Goal: Task Accomplishment & Management: Manage account settings

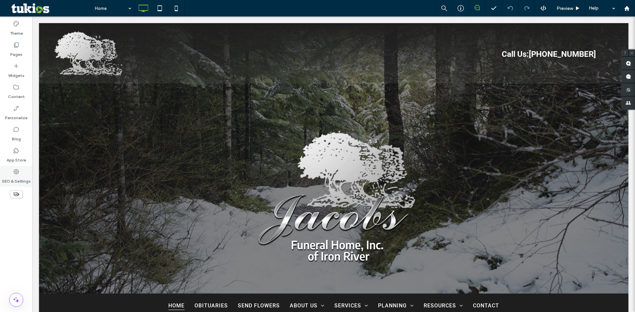
click at [18, 176] on label "SEO & Settings" at bounding box center [16, 179] width 29 height 9
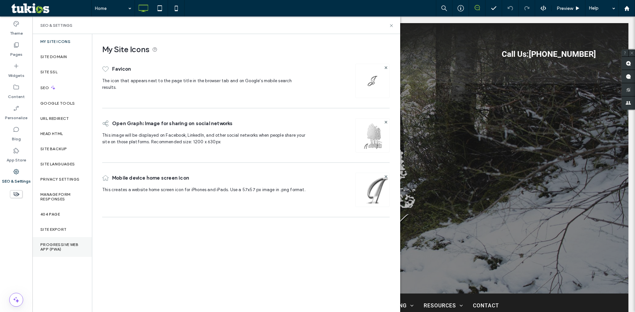
click at [69, 253] on div "Progressive Web App (PWA)" at bounding box center [62, 247] width 60 height 20
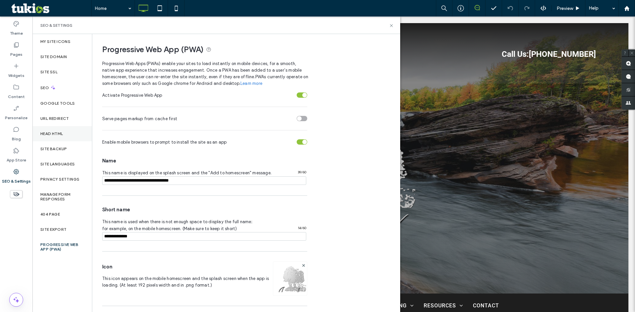
click at [53, 134] on label "Head HTML" at bounding box center [51, 134] width 23 height 5
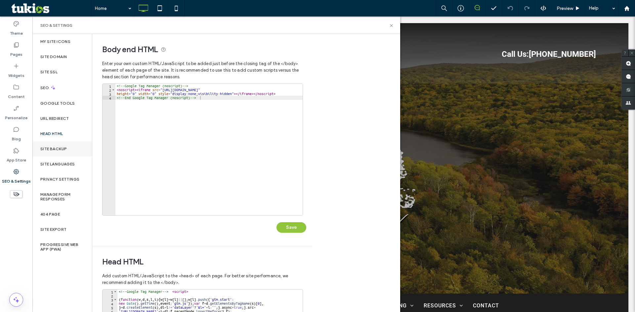
click at [55, 147] on label "Site Backup" at bounding box center [53, 149] width 26 height 5
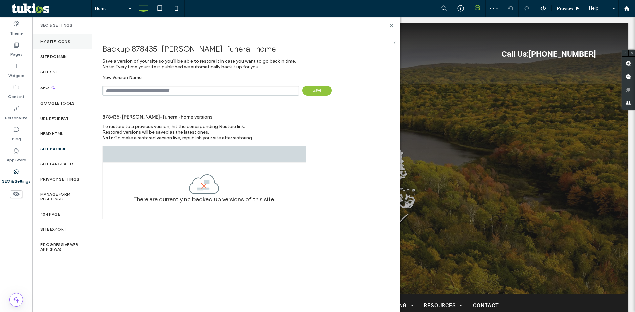
click at [60, 40] on label "My Site Icons" at bounding box center [55, 41] width 30 height 5
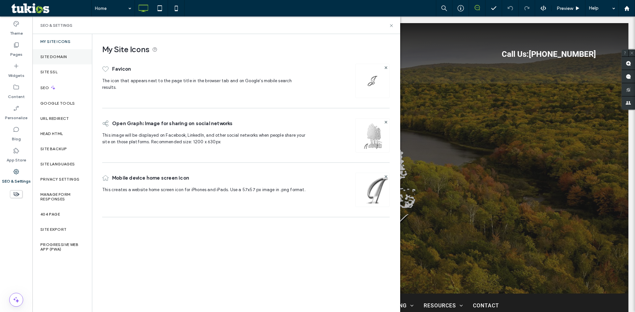
click at [61, 54] on div "Site Domain" at bounding box center [62, 56] width 60 height 15
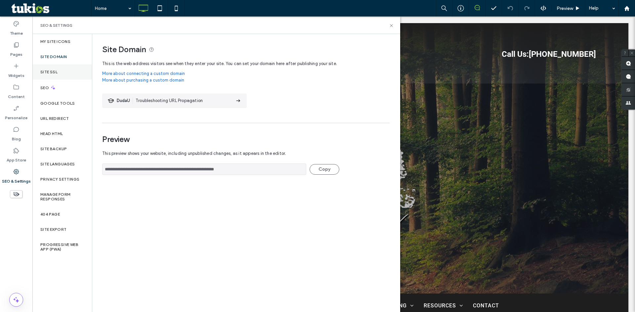
click at [61, 75] on div "Site SSL" at bounding box center [62, 71] width 60 height 15
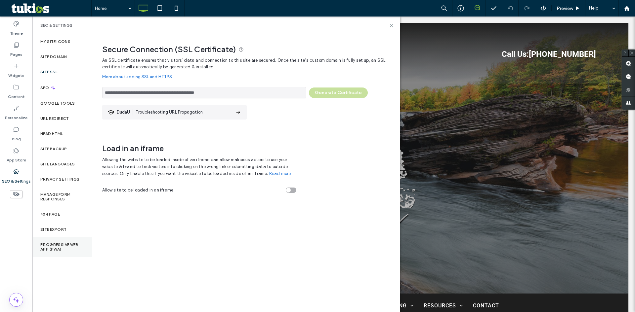
click at [64, 247] on label "Progressive Web App (PWA)" at bounding box center [62, 247] width 44 height 9
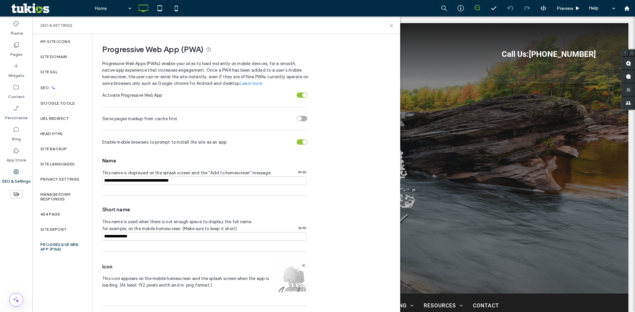
click at [133, 181] on input "notEmpty" at bounding box center [204, 181] width 204 height 9
paste input "**********"
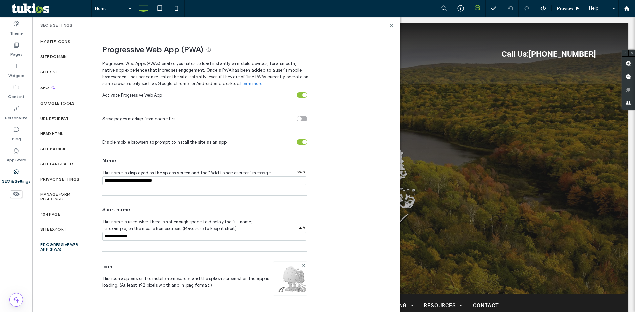
type input "**********"
click at [128, 239] on input "notEmpty" at bounding box center [204, 236] width 204 height 9
paste input "**********"
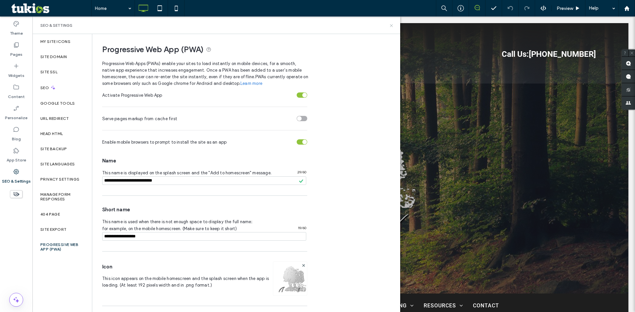
type input "**********"
click at [211, 28] on icon at bounding box center [391, 25] width 5 height 5
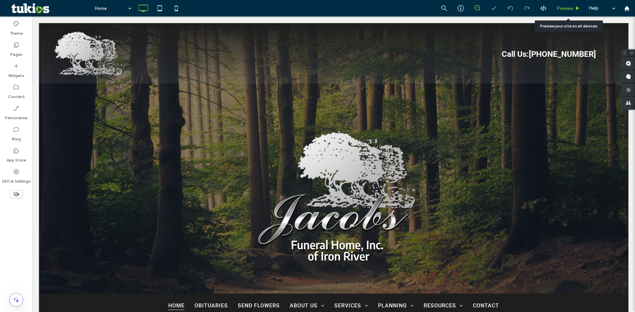
click at [211, 8] on span "Preview" at bounding box center [564, 9] width 17 height 6
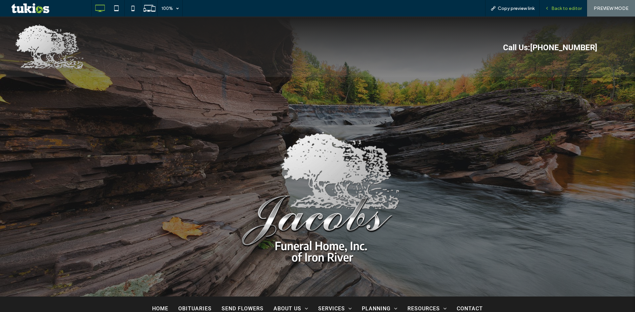
click at [211, 11] on div "Back to editor" at bounding box center [563, 8] width 47 height 17
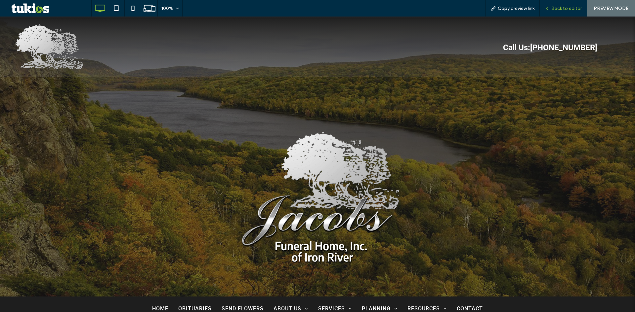
click at [211, 10] on span "Back to editor" at bounding box center [566, 9] width 30 height 6
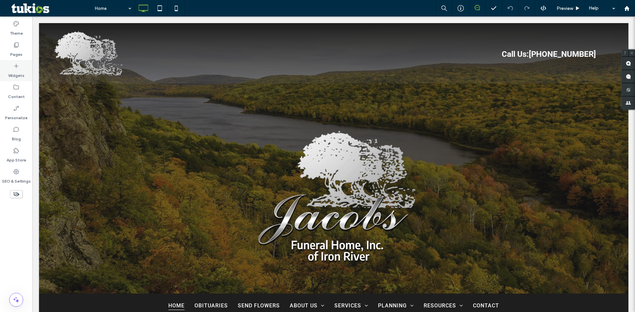
click at [18, 65] on icon at bounding box center [16, 66] width 7 height 7
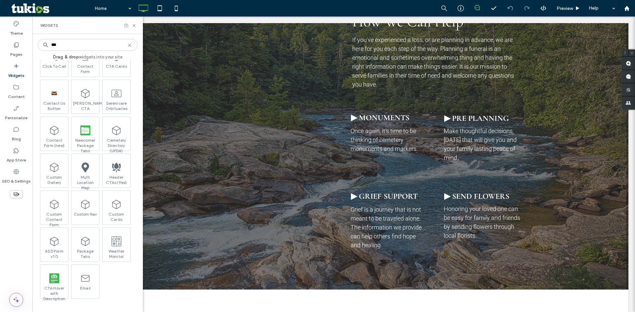
scroll to position [793, 0]
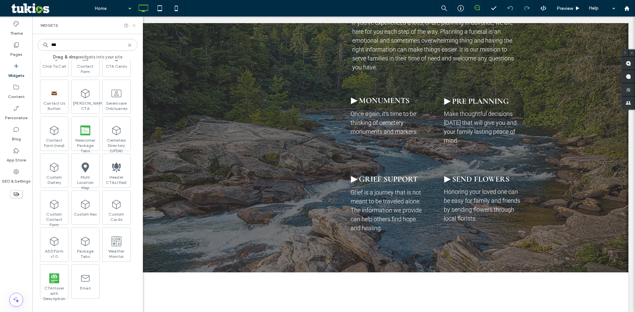
type input "***"
click at [133, 25] on icon at bounding box center [134, 25] width 5 height 5
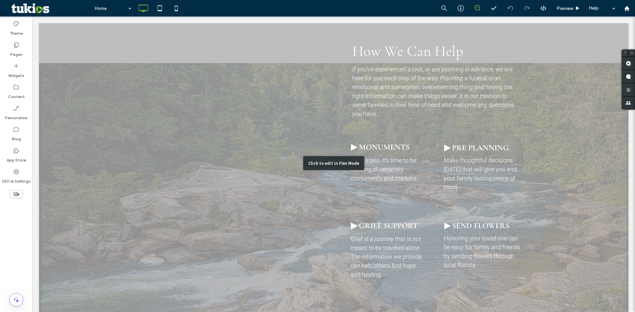
scroll to position [661, 0]
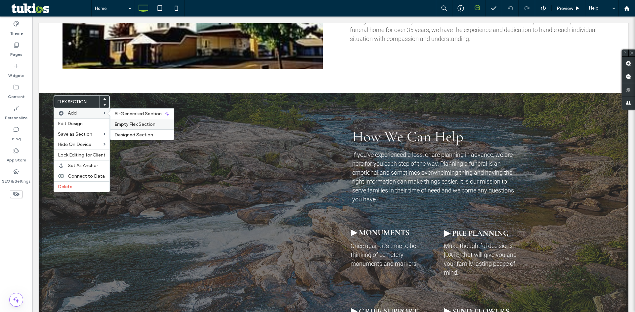
click at [141, 124] on span "Empty Flex Section" at bounding box center [134, 125] width 41 height 6
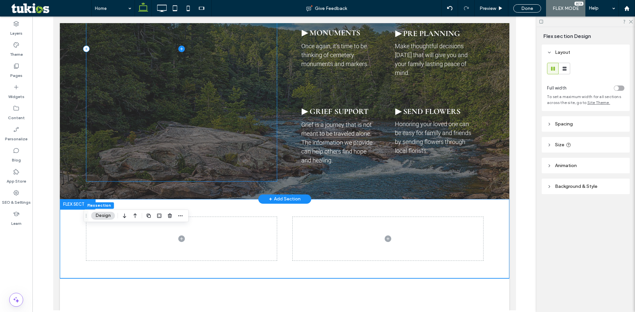
scroll to position [833, 0]
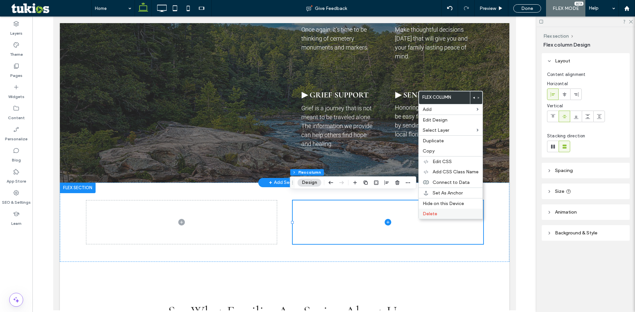
click at [211, 212] on label "Delete" at bounding box center [451, 214] width 56 height 6
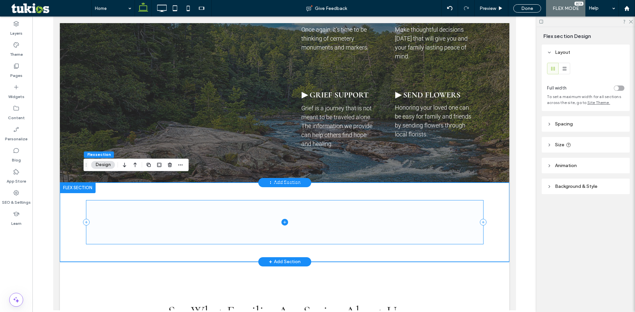
click at [211, 219] on icon at bounding box center [284, 222] width 7 height 7
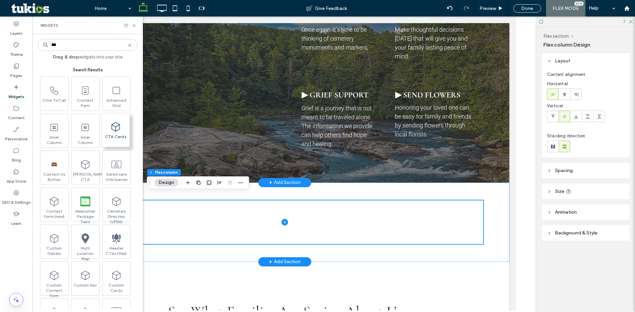
type input "***"
click at [119, 138] on span "CTA Cards" at bounding box center [116, 138] width 28 height 9
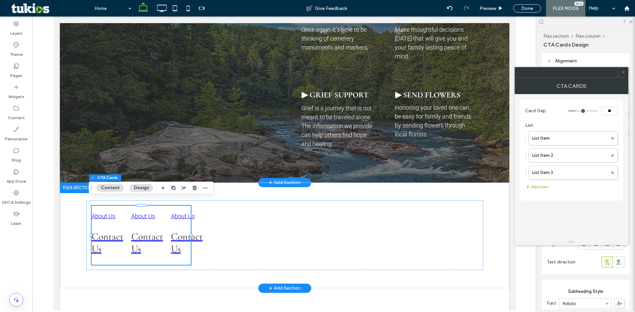
click at [211, 74] on icon at bounding box center [623, 72] width 5 height 5
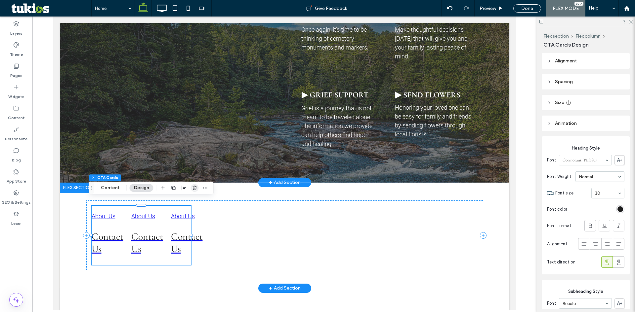
click at [197, 189] on span "button" at bounding box center [195, 188] width 8 height 8
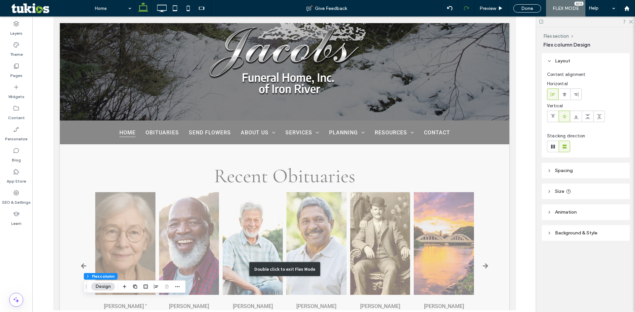
scroll to position [139, 0]
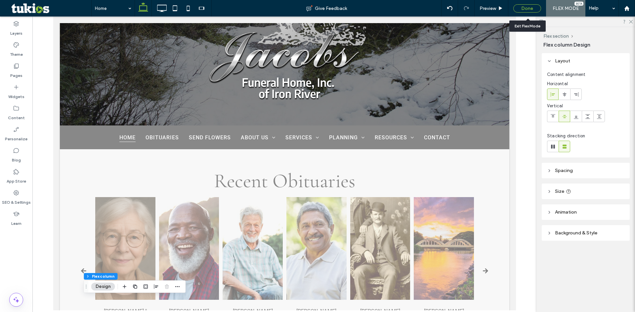
click at [211, 8] on div "Done" at bounding box center [527, 8] width 28 height 8
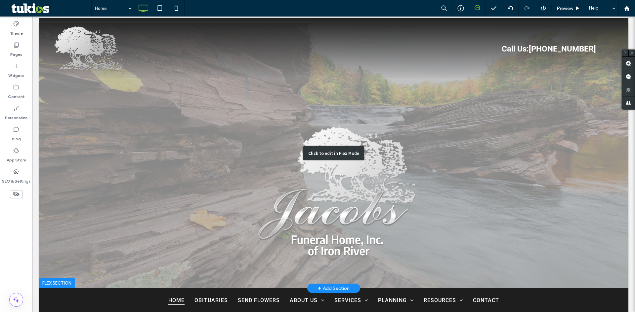
scroll to position [0, 0]
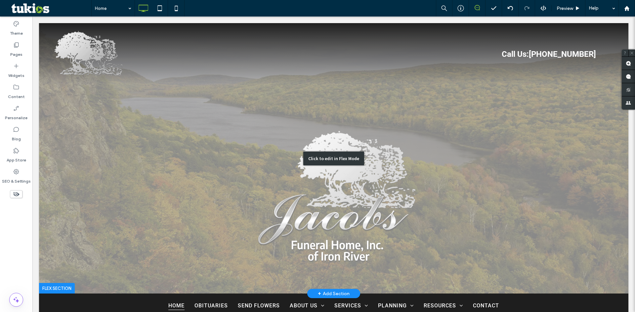
click at [167, 166] on div "Click to edit in Flex Mode" at bounding box center [333, 158] width 589 height 271
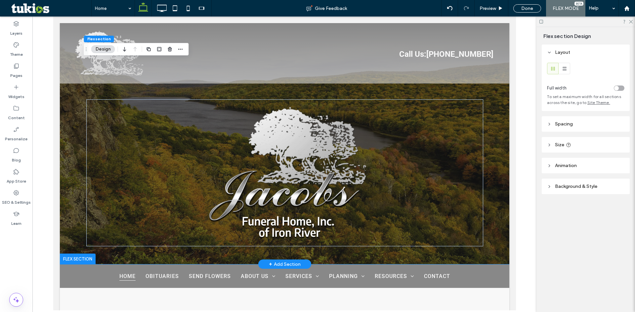
click at [77, 182] on div at bounding box center [284, 143] width 449 height 241
click at [211, 192] on header "Background & Style" at bounding box center [586, 187] width 88 height 16
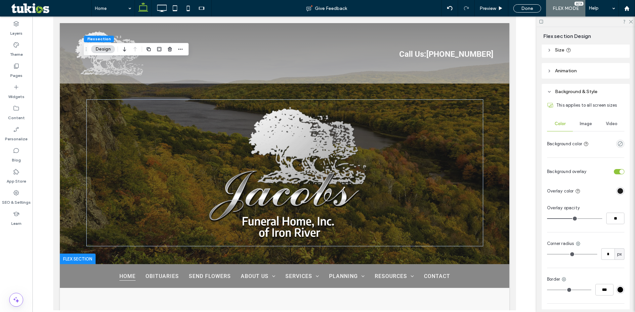
scroll to position [99, 0]
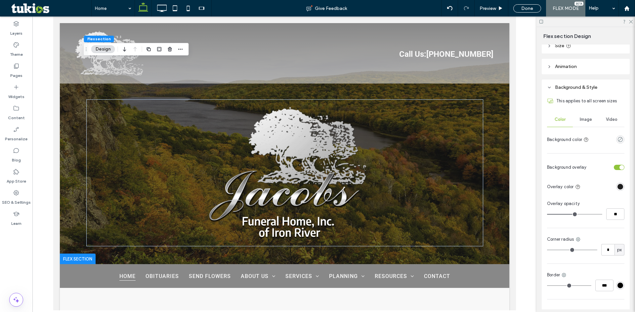
click at [211, 123] on div "Image" at bounding box center [586, 119] width 26 height 15
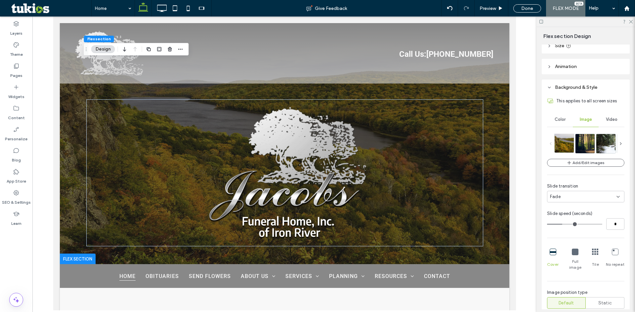
click at [211, 145] on img at bounding box center [571, 143] width 34 height 19
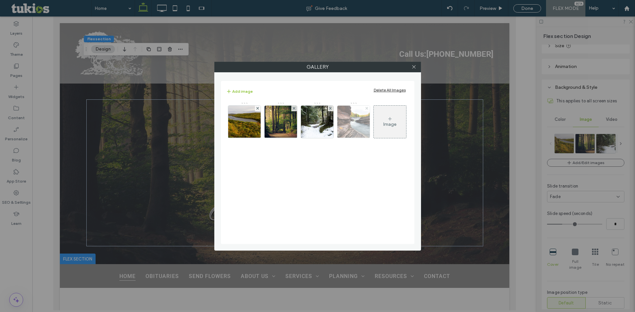
click at [211, 109] on use at bounding box center [366, 108] width 3 height 3
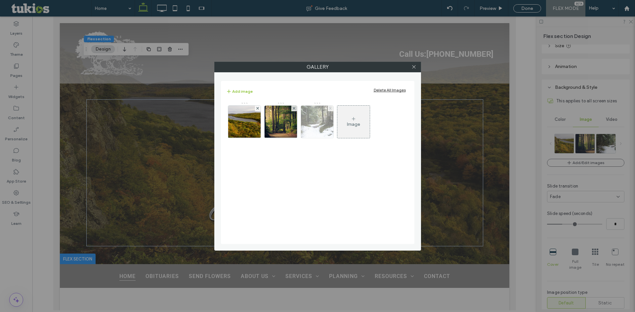
click at [211, 107] on use at bounding box center [330, 108] width 3 height 3
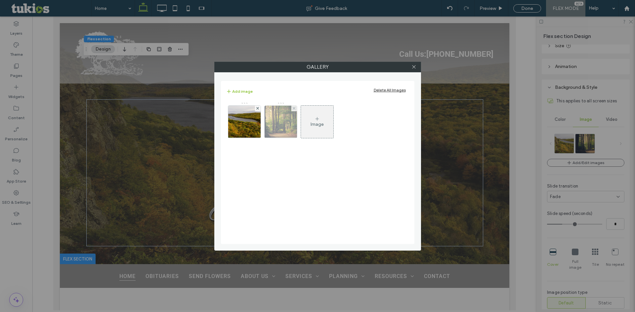
click at [211, 109] on div at bounding box center [294, 109] width 6 height 6
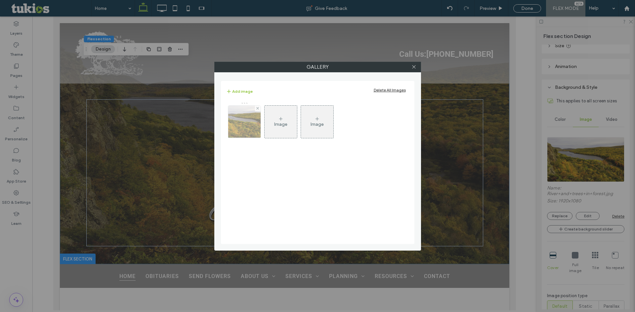
click at [211, 128] on img at bounding box center [244, 122] width 58 height 32
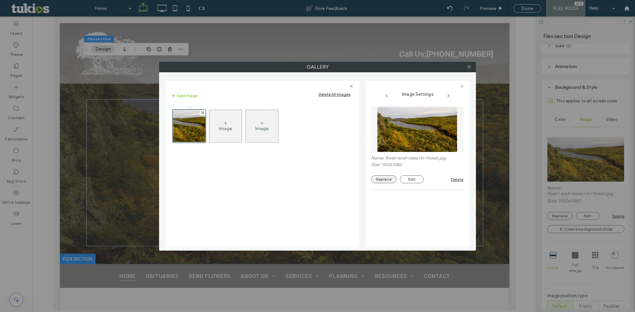
click at [211, 178] on button "Replace" at bounding box center [383, 180] width 25 height 8
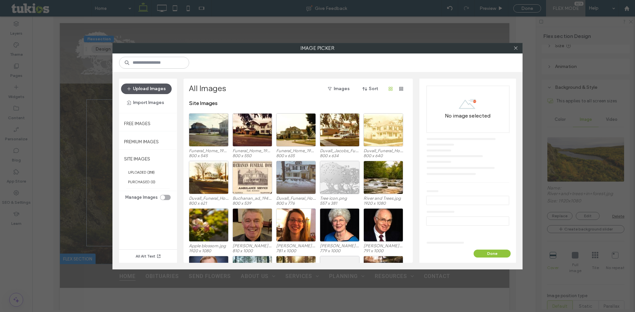
click at [148, 89] on button "Upload Images" at bounding box center [146, 89] width 51 height 11
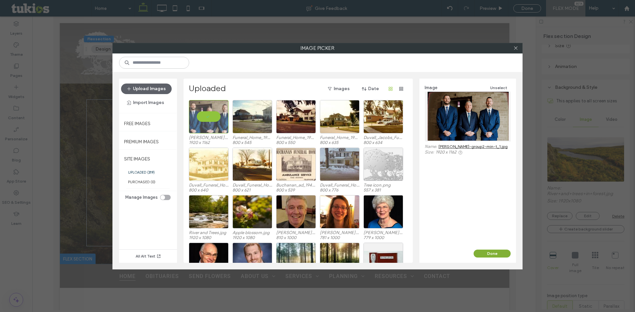
click at [211, 257] on button "Done" at bounding box center [491, 254] width 37 height 8
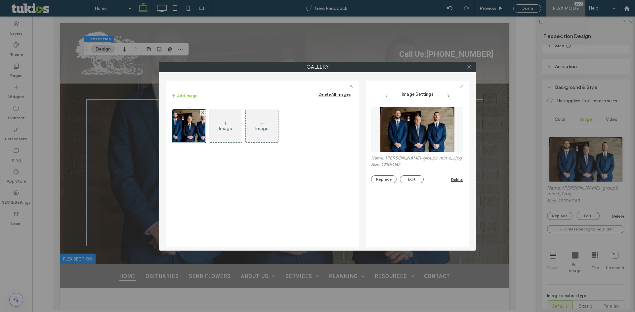
click at [211, 69] on span at bounding box center [468, 67] width 5 height 10
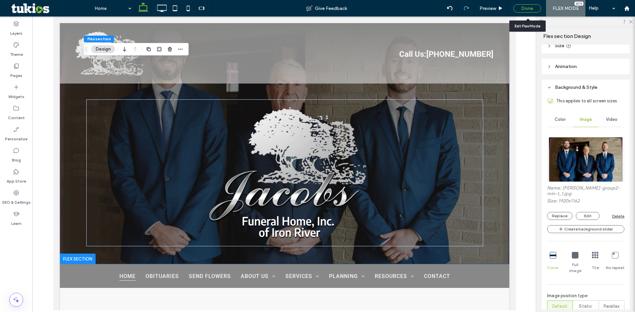
click at [211, 7] on div "Done" at bounding box center [527, 8] width 28 height 8
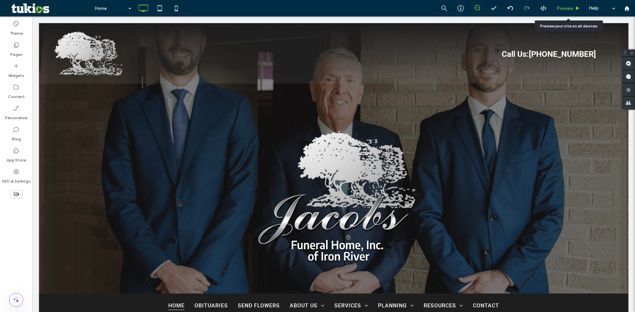
click at [211, 5] on div "Preview" at bounding box center [568, 8] width 34 height 17
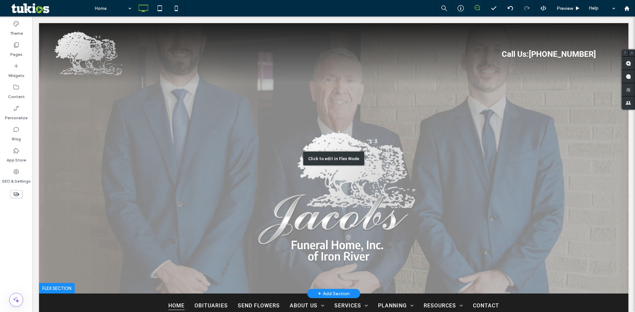
click at [211, 113] on div "Click to edit in Flex Mode" at bounding box center [333, 158] width 589 height 271
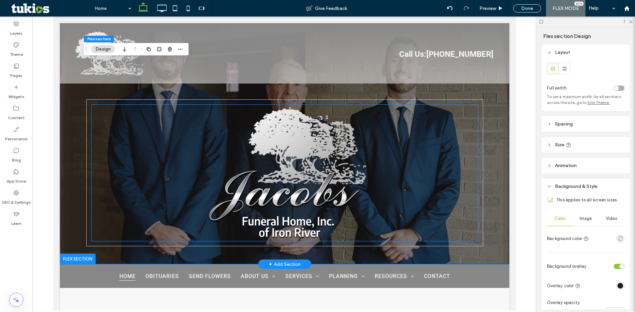
click at [211, 157] on img at bounding box center [284, 173] width 386 height 137
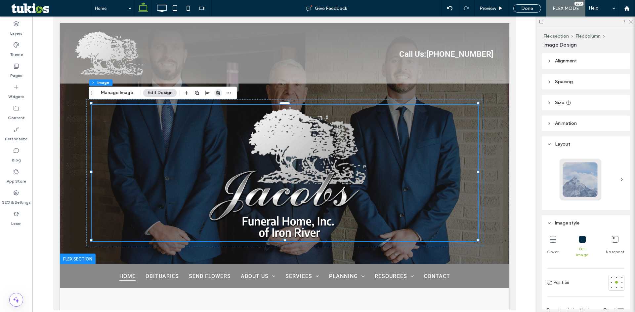
click at [211, 94] on icon "button" at bounding box center [218, 92] width 5 height 5
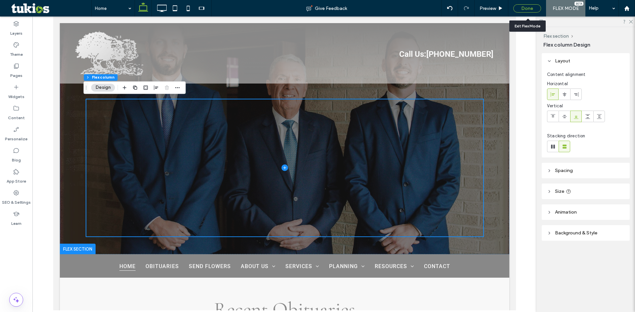
click at [211, 6] on div "Done" at bounding box center [527, 8] width 28 height 8
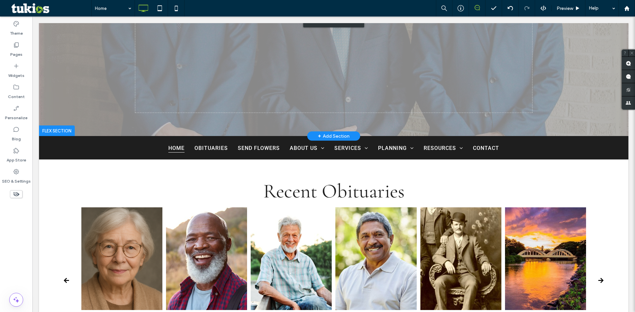
scroll to position [0, 0]
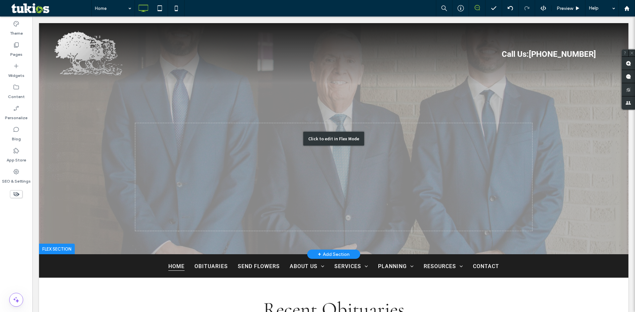
click at [211, 182] on div "Click to edit in Flex Mode" at bounding box center [333, 138] width 589 height 231
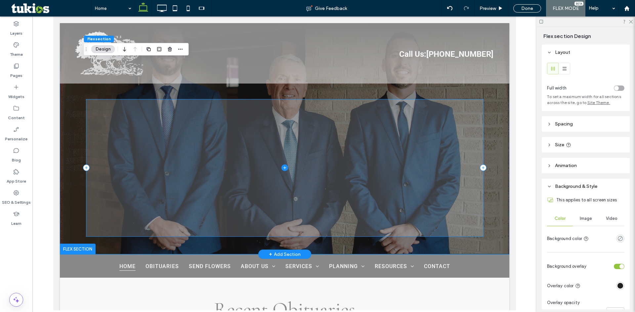
click at [211, 168] on icon at bounding box center [284, 168] width 7 height 7
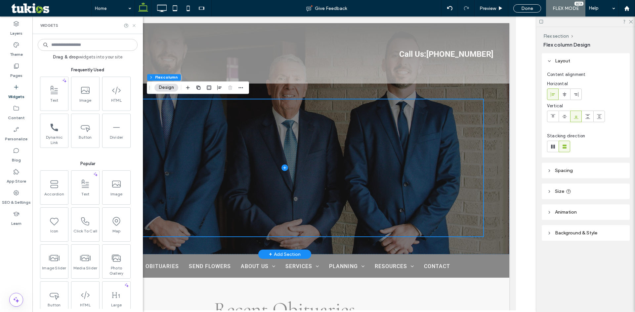
click at [134, 24] on icon at bounding box center [134, 25] width 5 height 5
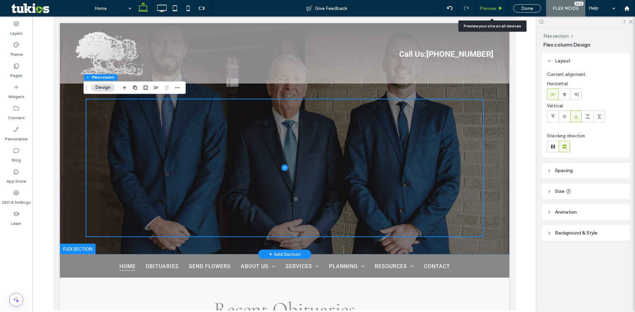
click at [211, 6] on span "Preview" at bounding box center [487, 9] width 17 height 6
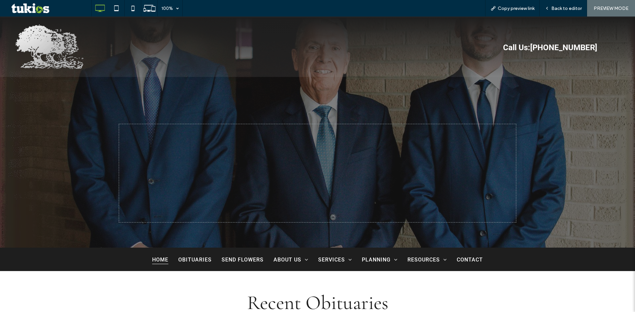
click at [75, 181] on div at bounding box center [317, 132] width 635 height 231
click at [211, 8] on span "Back to editor" at bounding box center [566, 9] width 30 height 6
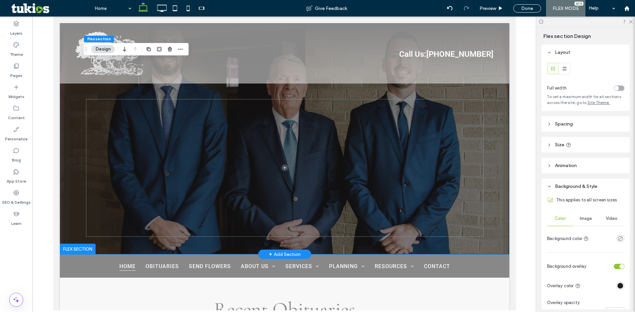
click at [74, 188] on div at bounding box center [284, 138] width 449 height 231
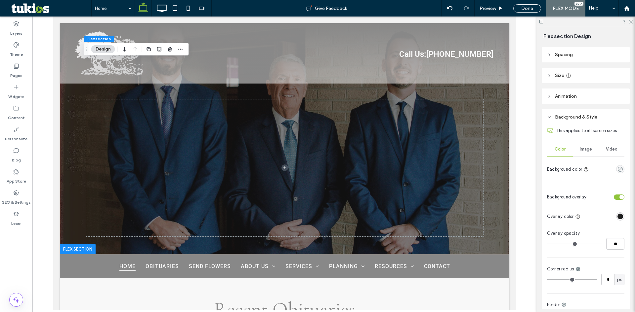
scroll to position [99, 0]
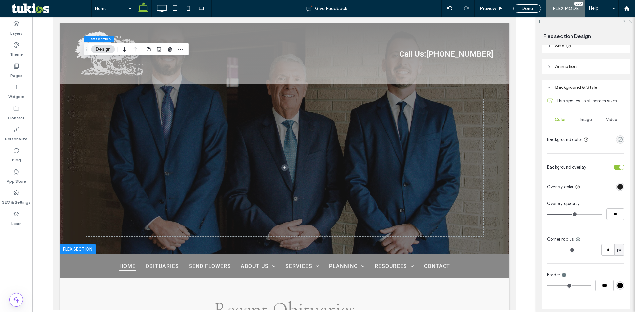
click at [211, 122] on span "Image" at bounding box center [586, 119] width 12 height 5
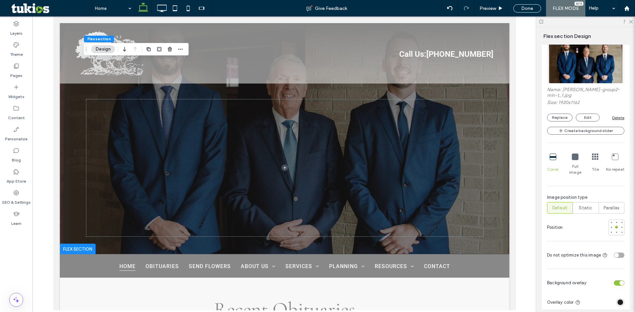
scroll to position [198, 0]
click at [211, 230] on div at bounding box center [616, 232] width 5 height 5
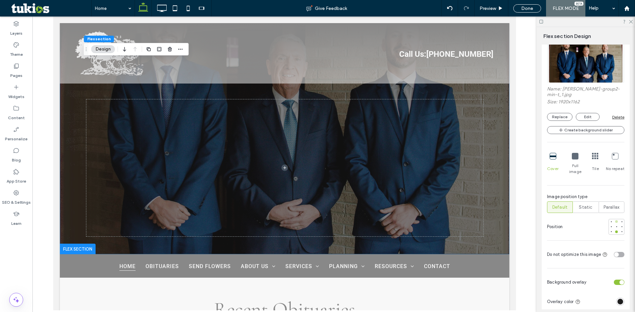
click at [211, 221] on div at bounding box center [616, 222] width 3 height 3
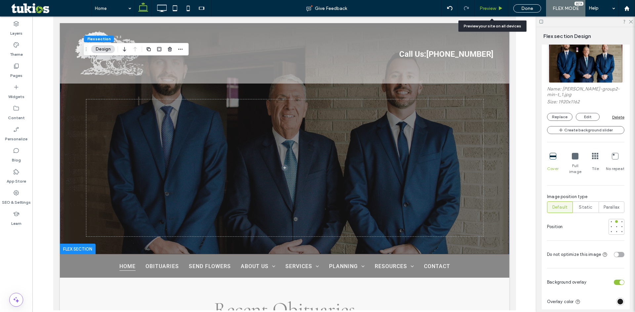
click at [211, 9] on span "Preview" at bounding box center [487, 9] width 17 height 6
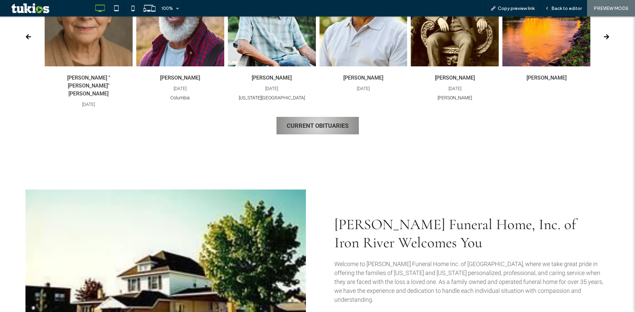
scroll to position [331, 0]
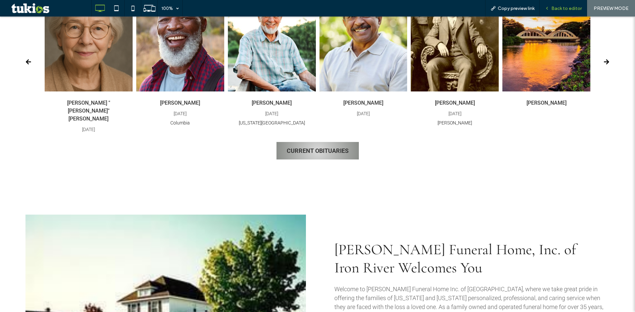
click at [211, 9] on span "Back to editor" at bounding box center [566, 9] width 30 height 6
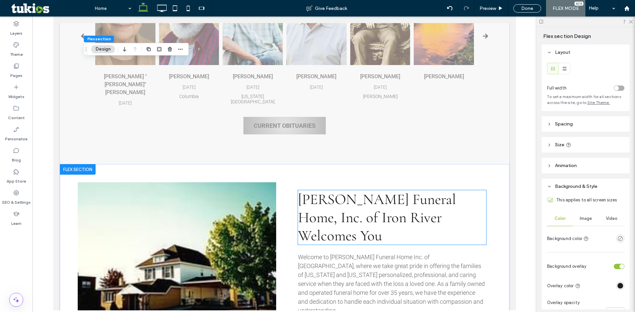
click at [211, 210] on span "Jacobs Funeral Home, Inc. of Iron River Welcomes You" at bounding box center [377, 217] width 158 height 55
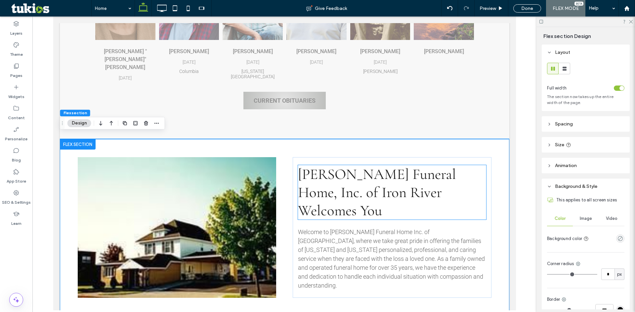
click at [211, 187] on span "Jacobs Funeral Home, Inc. of Iron River Welcomes You" at bounding box center [377, 192] width 158 height 55
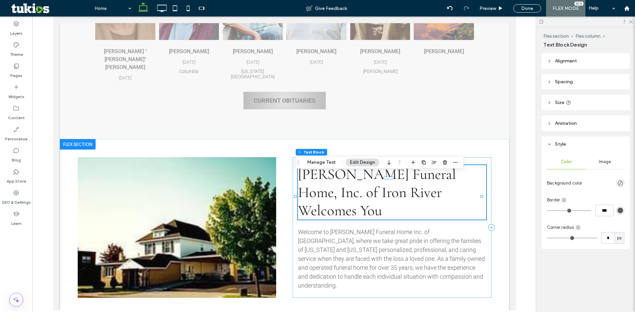
click at [211, 187] on span "Jacobs Funeral Home, Inc. of Iron River Welcomes You" at bounding box center [377, 192] width 158 height 55
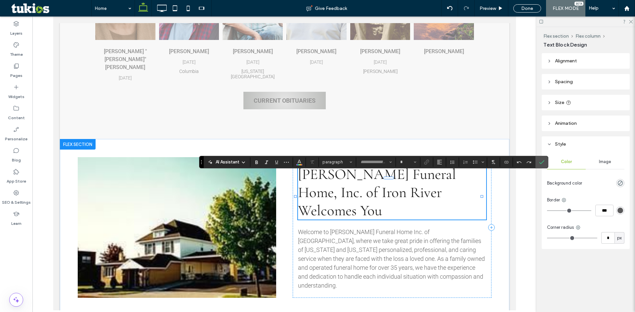
type input "**********"
type input "**"
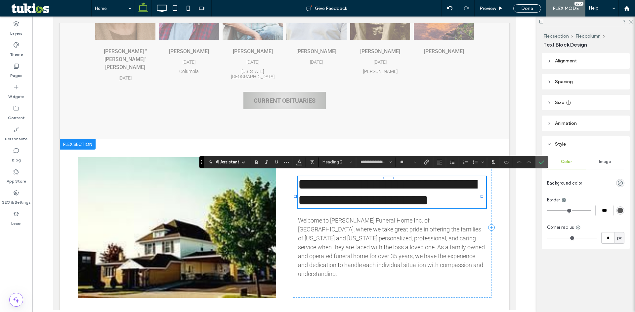
click at [211, 185] on span "**********" at bounding box center [387, 192] width 178 height 30
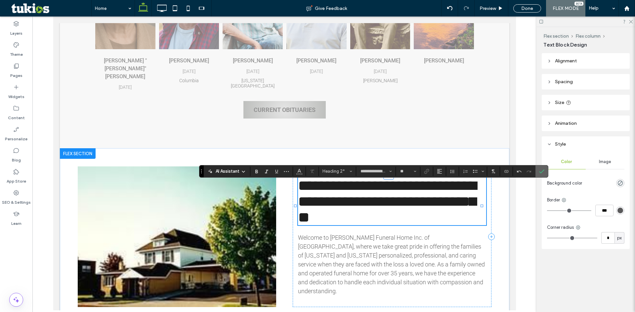
click at [211, 173] on label "Confirm" at bounding box center [542, 172] width 10 height 12
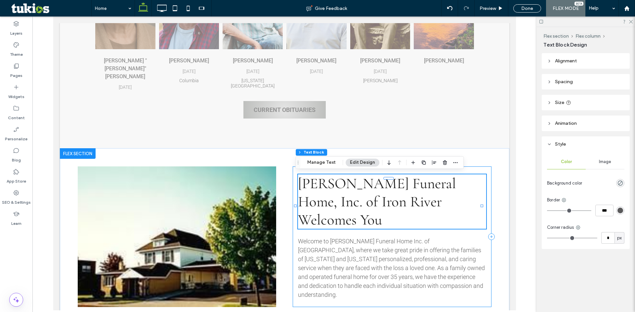
click at [211, 250] on div "Stanley Turowski Funeral Home, Inc. of Iron River Welcomes You Welcome to Jacob…" at bounding box center [391, 237] width 198 height 141
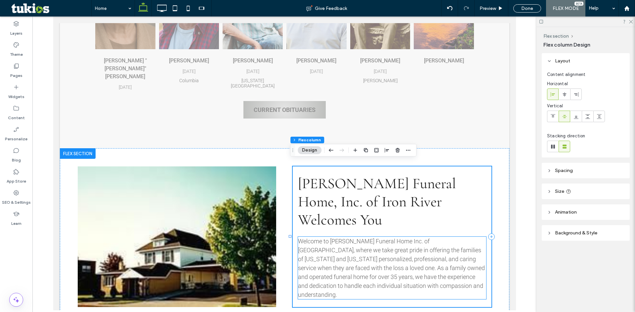
click at [211, 244] on span "Welcome to Jacobs Funeral Home Inc. of Iron River, where we take great pride in…" at bounding box center [391, 268] width 187 height 61
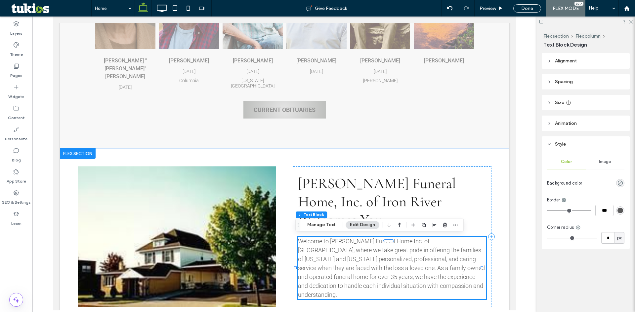
click at [211, 241] on span "Welcome to Jacobs Funeral Home Inc. of Iron River, where we take great pride in…" at bounding box center [391, 268] width 187 height 61
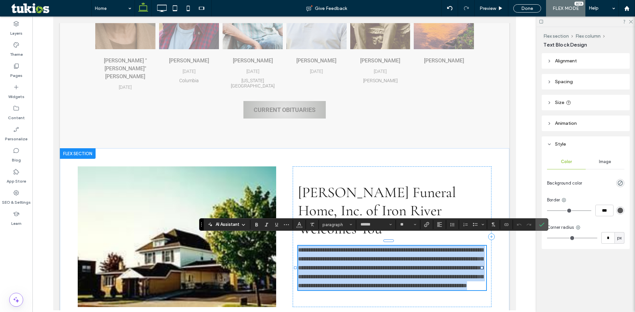
click at [211, 247] on span "**********" at bounding box center [390, 268] width 185 height 42
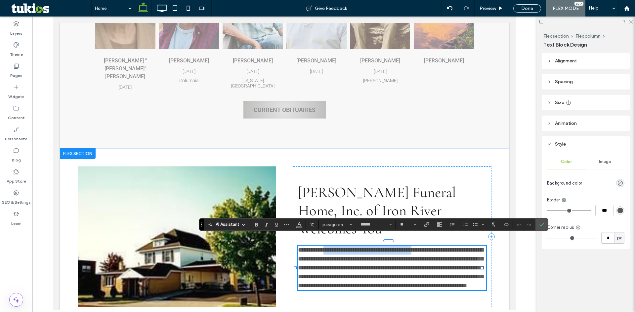
drag, startPoint x: 428, startPoint y: 241, endPoint x: 329, endPoint y: 240, distance: 99.2
click at [211, 247] on span "**********" at bounding box center [390, 268] width 185 height 42
click at [211, 223] on icon "Confirm" at bounding box center [541, 224] width 5 height 5
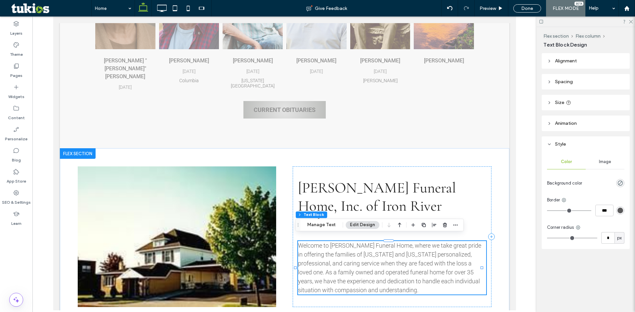
click at [211, 252] on span "Welcome to Stanley Turowski Funeral Home, where we take great pride in offering…" at bounding box center [389, 268] width 183 height 52
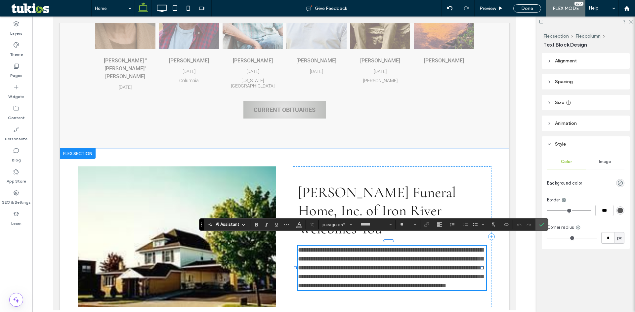
click at [211, 252] on span "**********" at bounding box center [390, 268] width 185 height 42
click at [211, 225] on icon "Confirm" at bounding box center [541, 224] width 5 height 5
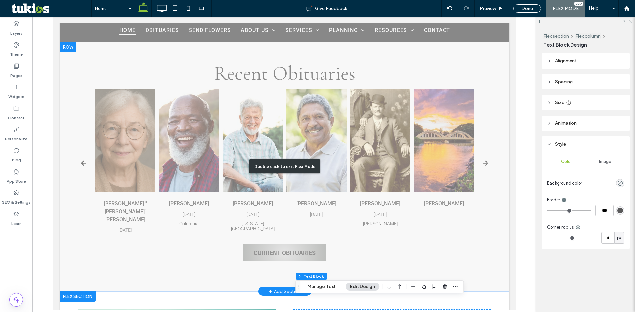
scroll to position [214, 0]
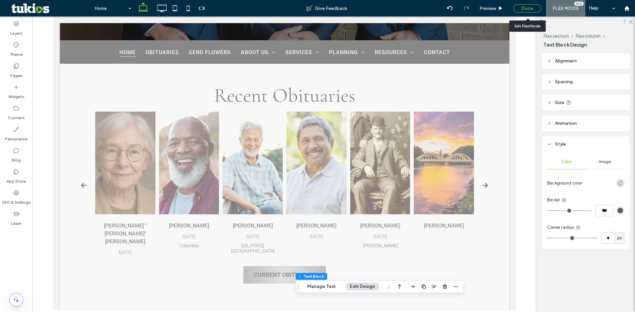
click at [211, 10] on div "Done" at bounding box center [527, 8] width 28 height 8
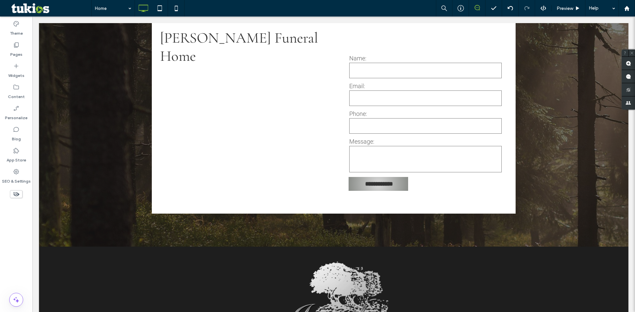
scroll to position [1239, 0]
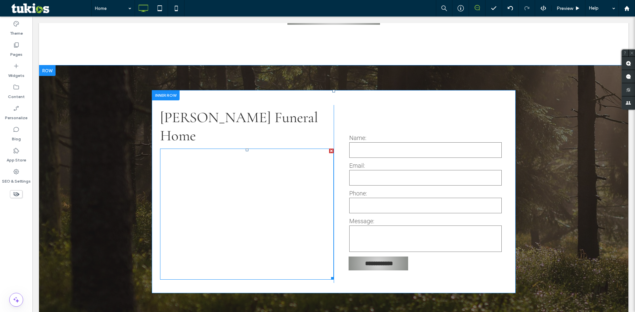
click at [211, 175] on span at bounding box center [247, 214] width 174 height 131
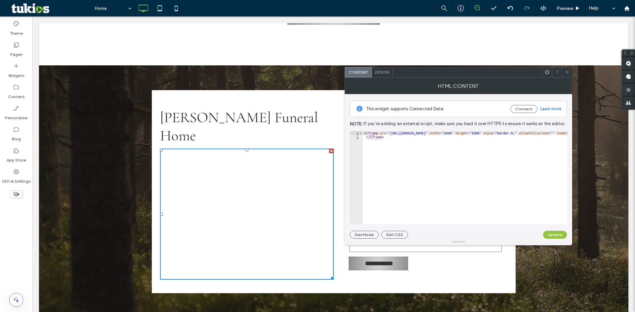
type textarea "*********"
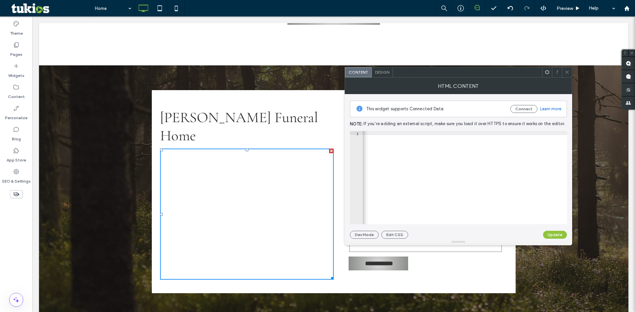
scroll to position [0, 496]
click at [211, 132] on div "< iframe src = "https://www.google.com/maps/embed?pb=!1m18!1m12!1m3!1d2949.0776…" at bounding box center [299, 179] width 864 height 96
click at [211, 132] on div "< iframe src = "https://www.google.com/maps/embed?pb=!1m18!1m12!1m3!1d2949.0776…" at bounding box center [300, 179] width 866 height 96
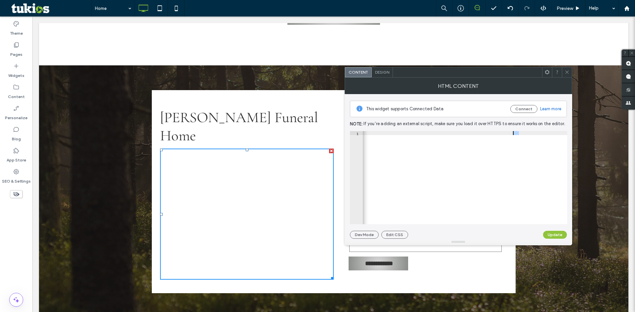
click at [211, 132] on div "< iframe src = "https://www.google.com/maps/embed?pb=!1m18!1m12!1m3!1d2949.0776…" at bounding box center [300, 179] width 866 height 96
type textarea "**********"
click at [211, 235] on button "Update" at bounding box center [555, 235] width 24 height 8
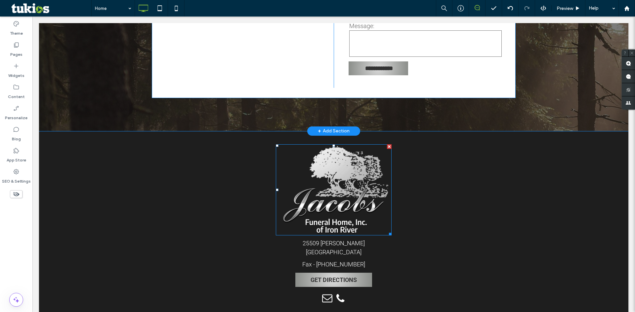
scroll to position [1434, 0]
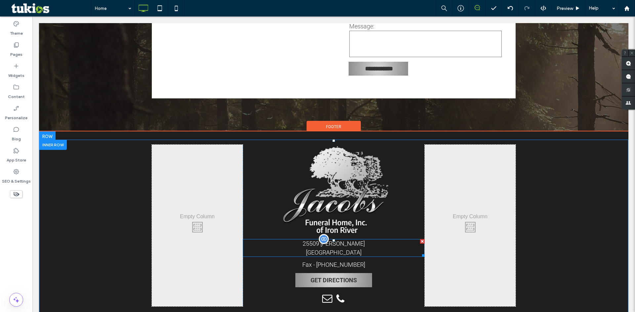
click at [211, 246] on span at bounding box center [334, 248] width 182 height 18
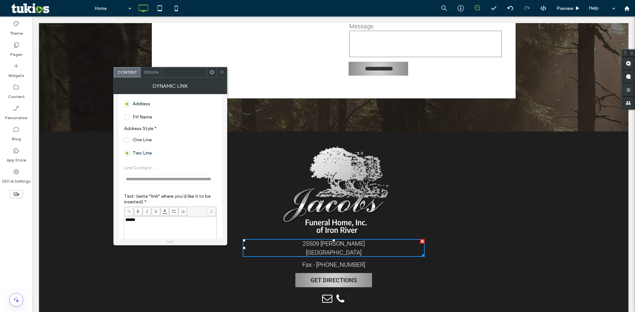
scroll to position [99, 0]
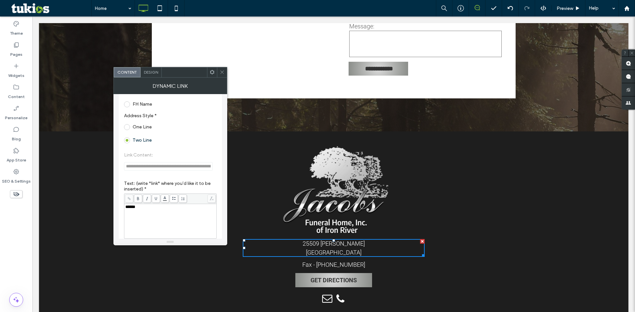
click at [211, 73] on icon at bounding box center [222, 72] width 5 height 5
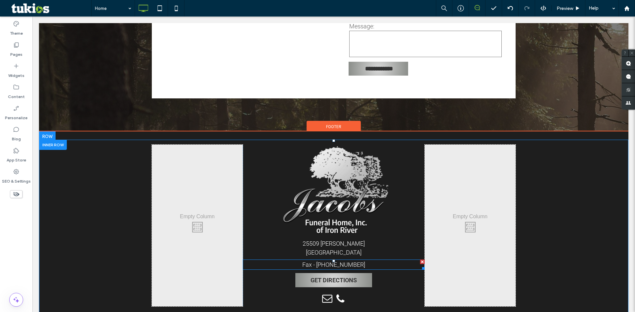
click at [211, 262] on span "Fax - (906) 265-5120" at bounding box center [333, 265] width 63 height 7
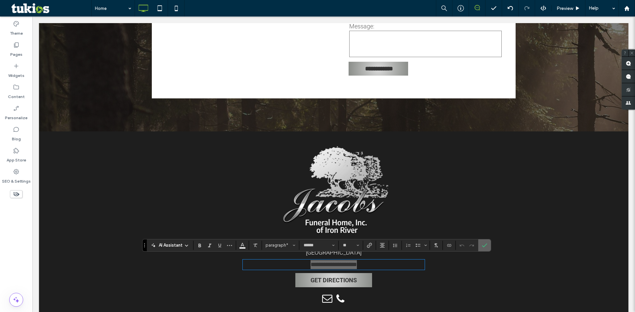
click at [211, 244] on label "Confirm" at bounding box center [484, 246] width 10 height 12
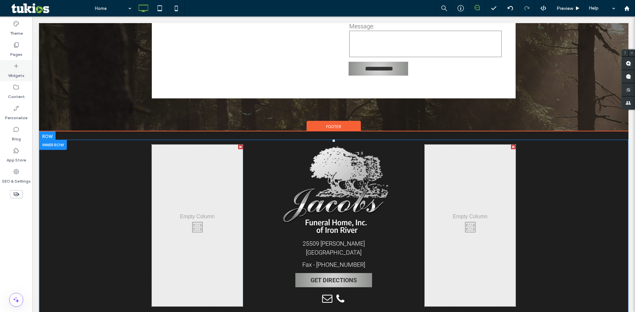
click at [19, 70] on label "Widgets" at bounding box center [16, 73] width 16 height 9
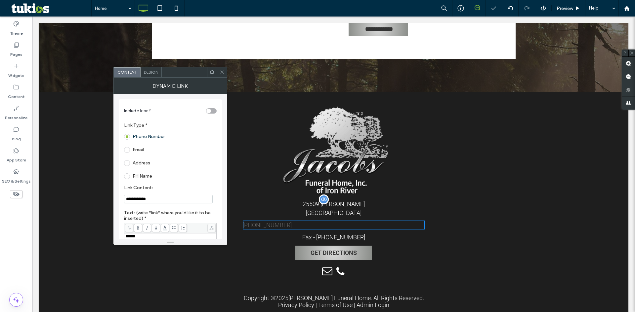
scroll to position [1467, 0]
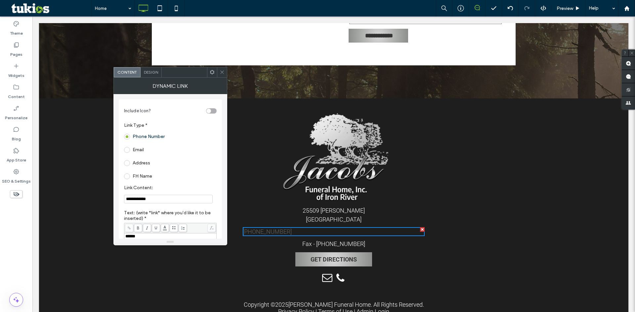
click at [136, 202] on input "**********" at bounding box center [168, 199] width 89 height 9
paste input "**"
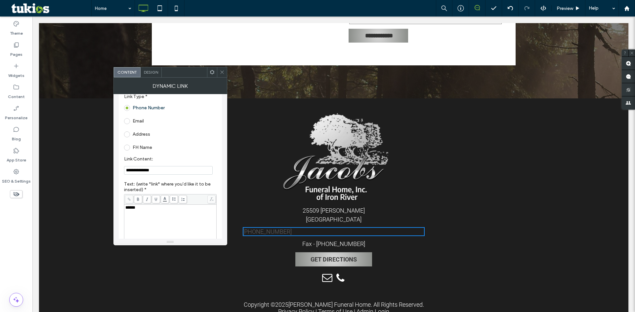
scroll to position [0, 0]
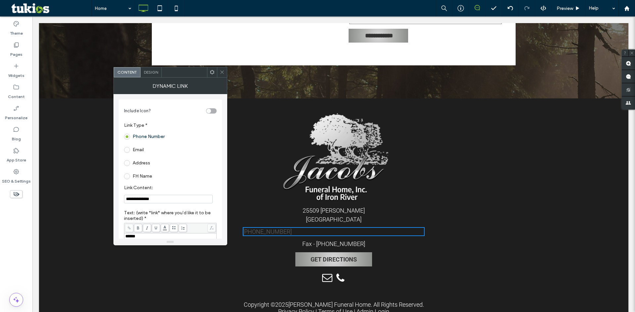
type input "**********"
click at [149, 73] on span "Design" at bounding box center [151, 72] width 14 height 5
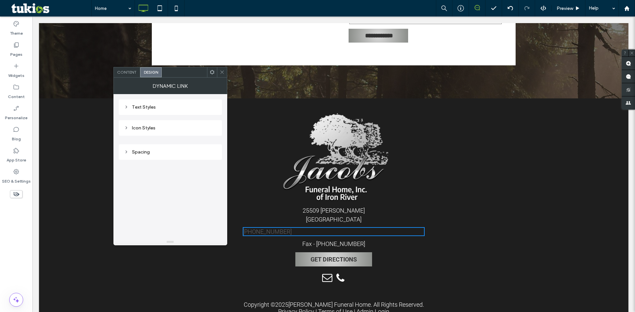
click at [144, 109] on div "Text Styles" at bounding box center [170, 107] width 93 height 6
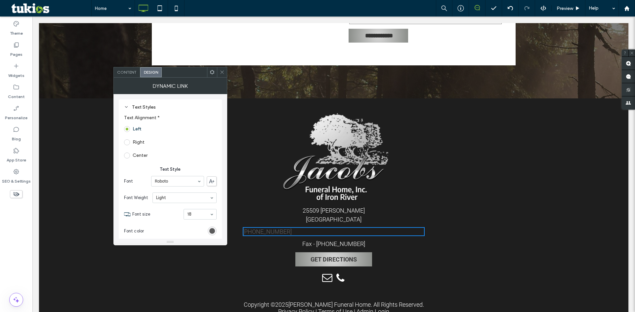
click at [128, 154] on span at bounding box center [127, 156] width 6 height 6
click at [211, 231] on div "rgba(51, 51, 51, 0.8)" at bounding box center [212, 231] width 6 height 6
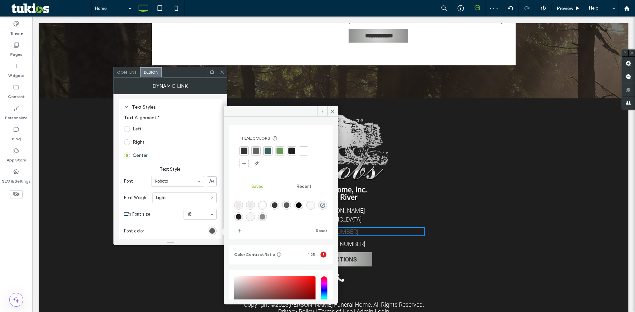
click at [211, 153] on div at bounding box center [303, 151] width 7 height 7
click at [211, 114] on icon at bounding box center [332, 111] width 5 height 5
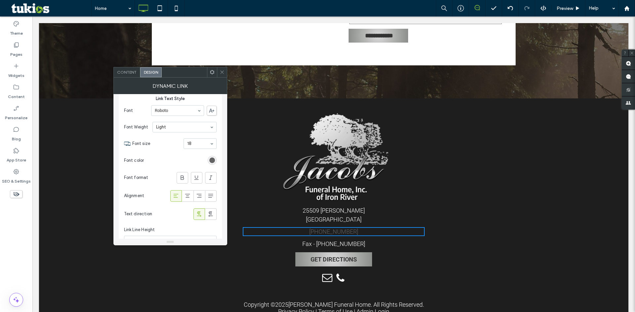
scroll to position [264, 0]
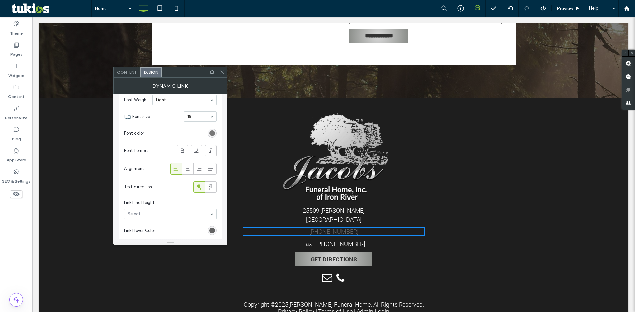
click at [210, 135] on div "rgb(100, 100, 100)" at bounding box center [212, 134] width 6 height 6
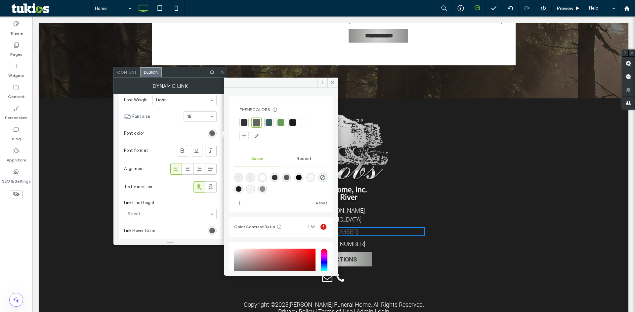
click at [211, 126] on div at bounding box center [304, 122] width 7 height 7
click at [211, 84] on icon at bounding box center [332, 82] width 5 height 5
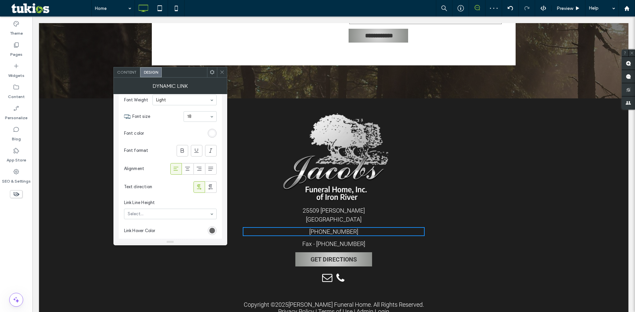
click at [211, 71] on icon at bounding box center [222, 72] width 5 height 5
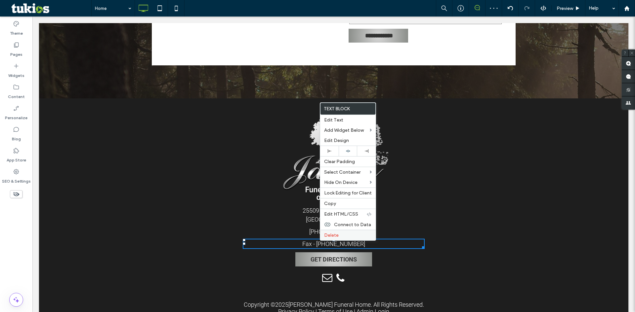
click at [211, 234] on span "Delete" at bounding box center [331, 236] width 15 height 6
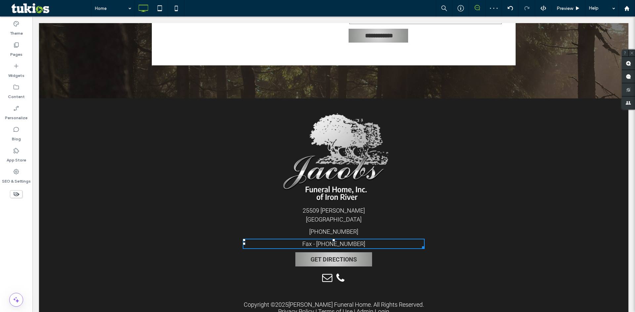
scroll to position [1467, 0]
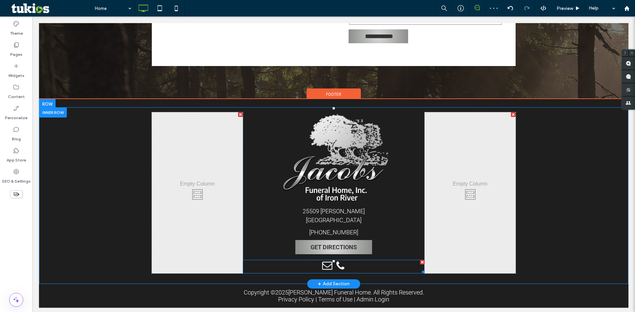
click at [211, 266] on span "phone" at bounding box center [340, 266] width 12 height 12
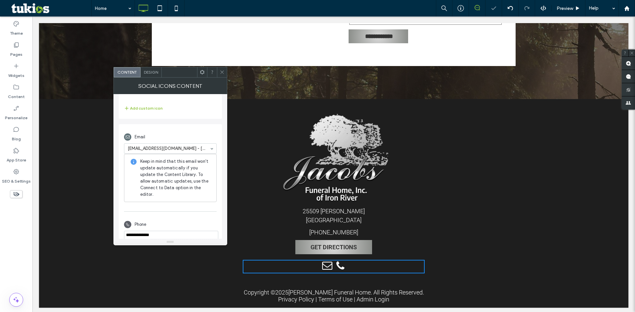
scroll to position [133, 0]
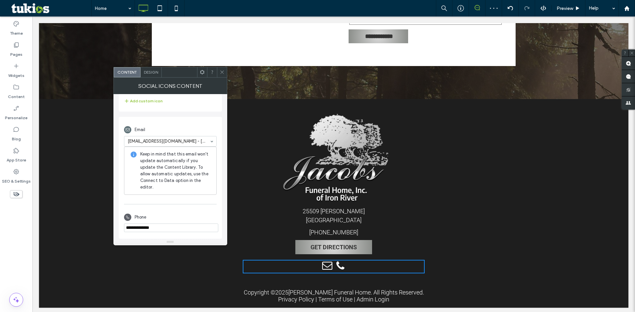
drag, startPoint x: 202, startPoint y: 243, endPoint x: 97, endPoint y: 222, distance: 106.8
paste input "**********"
type input "**********"
click at [211, 76] on span at bounding box center [222, 72] width 5 height 10
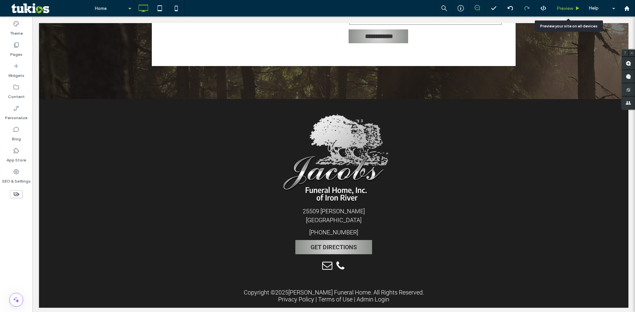
click at [211, 8] on span "Preview" at bounding box center [564, 9] width 17 height 6
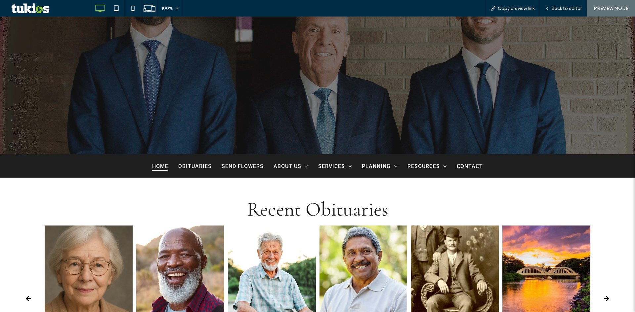
scroll to position [99, 0]
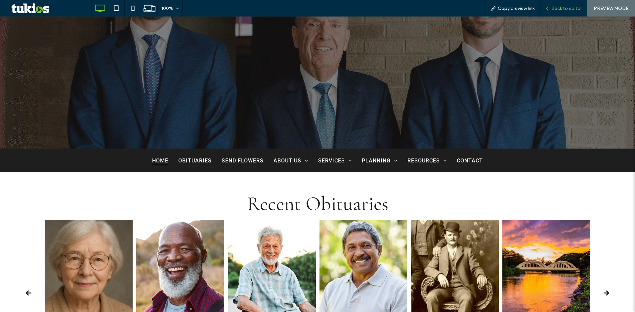
click at [211, 8] on span "Back to editor" at bounding box center [566, 9] width 30 height 6
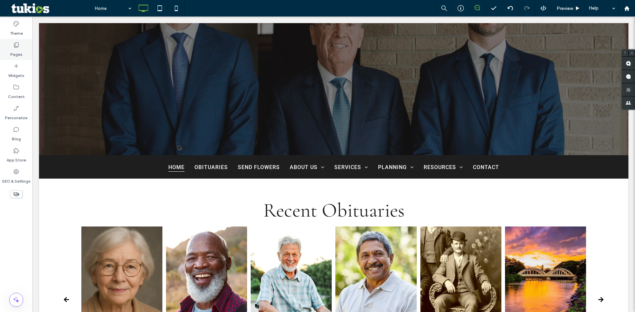
click at [13, 44] on icon at bounding box center [16, 45] width 7 height 7
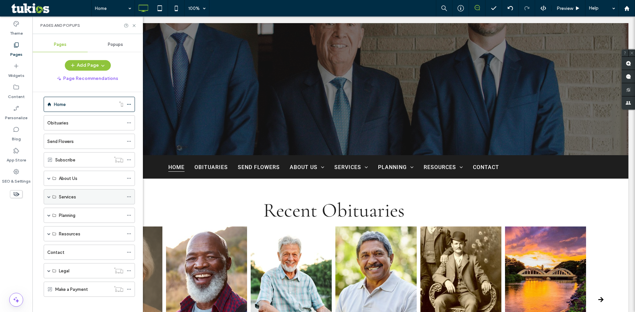
scroll to position [11, 0]
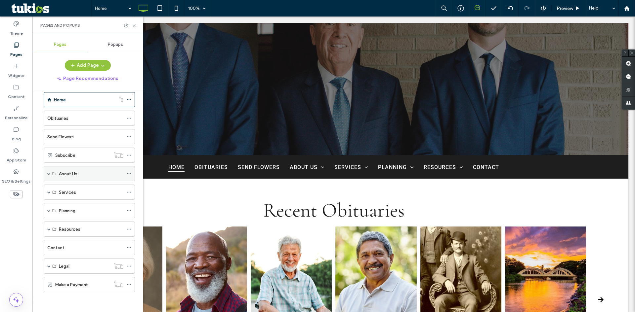
click at [49, 173] on span at bounding box center [48, 173] width 3 height 3
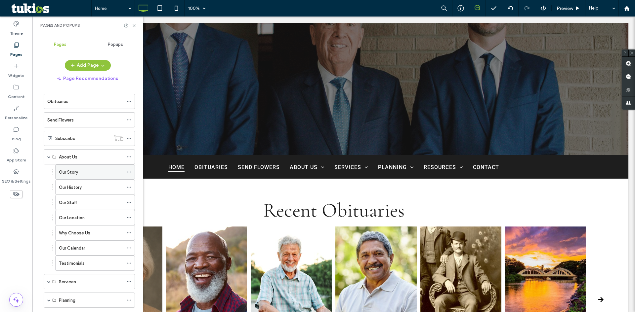
scroll to position [44, 0]
click at [128, 186] on icon at bounding box center [129, 186] width 5 height 5
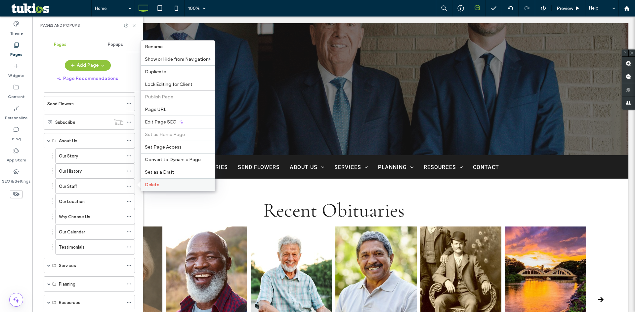
click at [148, 183] on span "Delete" at bounding box center [152, 185] width 15 height 6
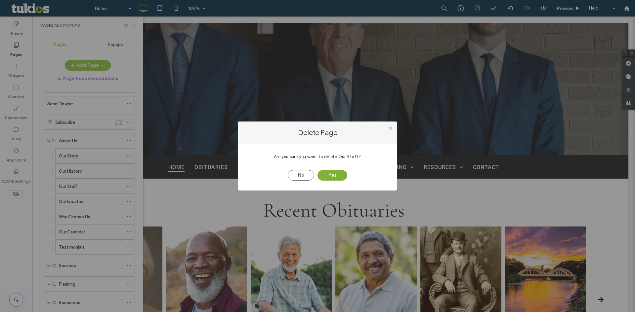
click at [211, 177] on button "Yes" at bounding box center [332, 175] width 30 height 11
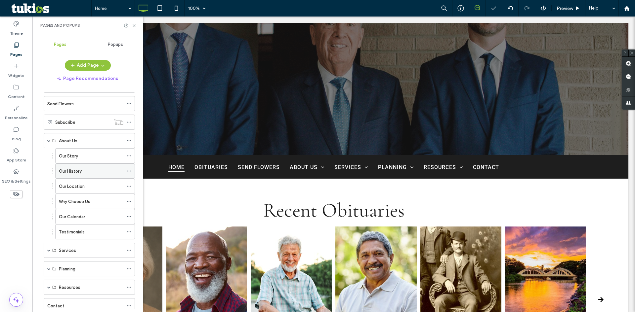
click at [130, 172] on icon at bounding box center [129, 171] width 5 height 5
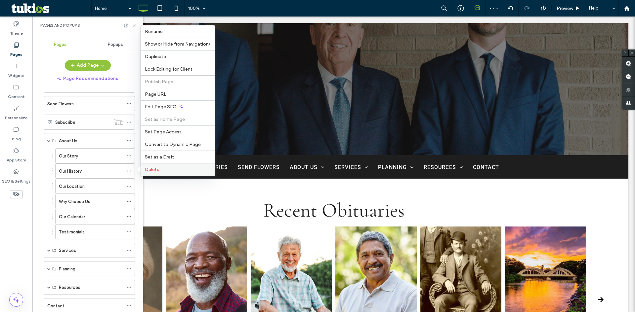
click at [168, 166] on div "Delete" at bounding box center [178, 169] width 74 height 13
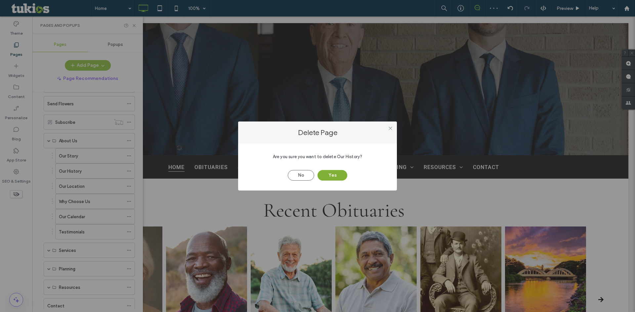
click at [211, 174] on button "Yes" at bounding box center [332, 175] width 30 height 11
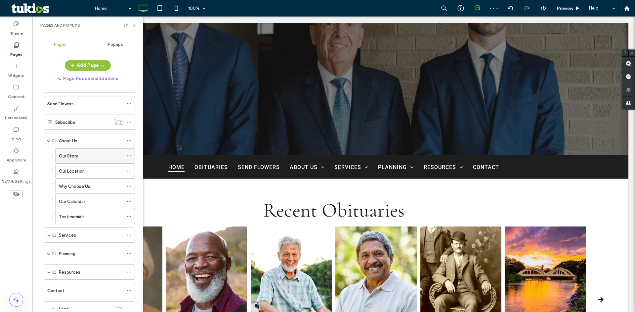
click at [129, 155] on icon at bounding box center [129, 156] width 5 height 5
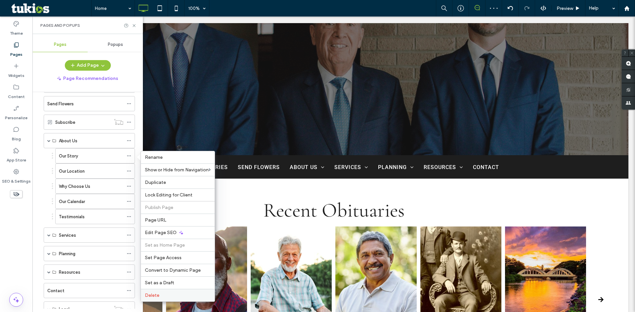
click at [169, 298] on label "Delete" at bounding box center [178, 296] width 66 height 6
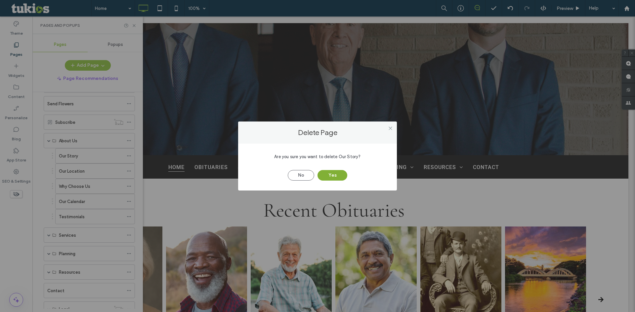
click at [211, 178] on button "Yes" at bounding box center [332, 175] width 30 height 11
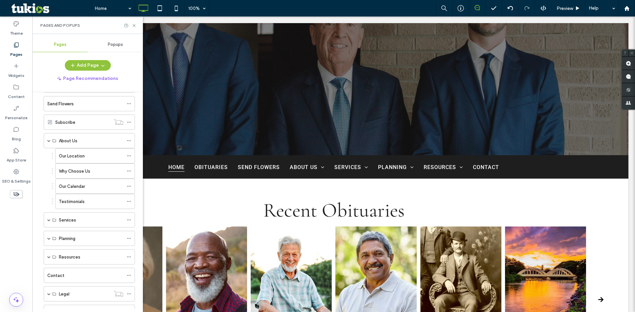
click at [134, 21] on div "Pages and Popups" at bounding box center [87, 26] width 110 height 18
click at [132, 24] on icon at bounding box center [134, 25] width 5 height 5
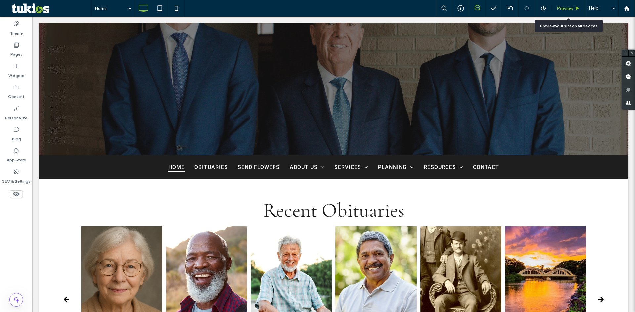
click at [211, 4] on div "Preview" at bounding box center [568, 8] width 34 height 17
click at [211, 8] on span "Preview" at bounding box center [564, 9] width 17 height 6
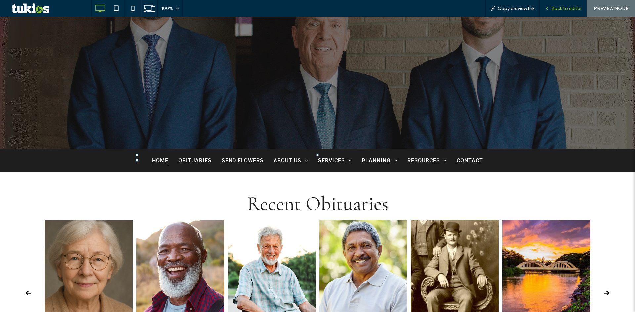
click at [211, 9] on span "Back to editor" at bounding box center [566, 9] width 30 height 6
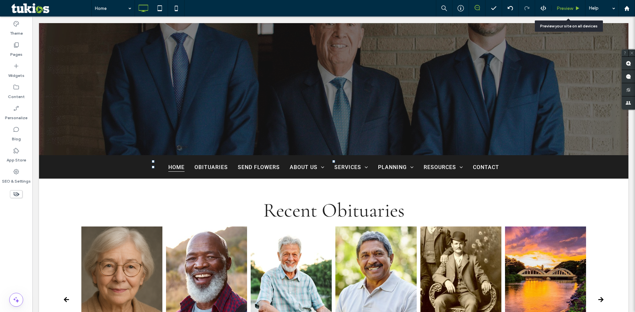
click at [211, 8] on span "Preview" at bounding box center [564, 9] width 17 height 6
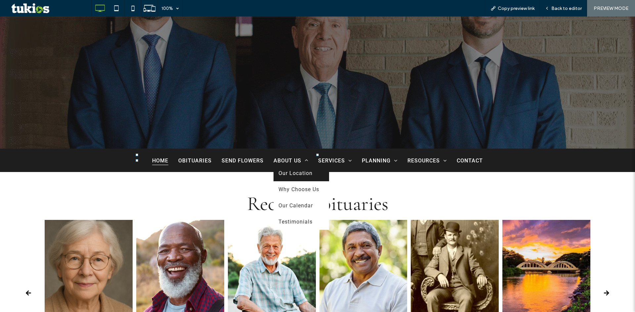
click at [211, 176] on span "Our Location" at bounding box center [295, 173] width 34 height 6
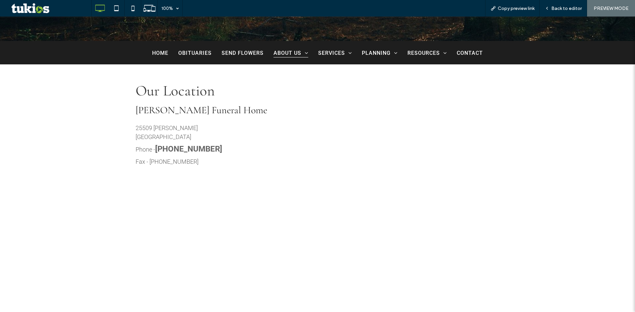
scroll to position [298, 0]
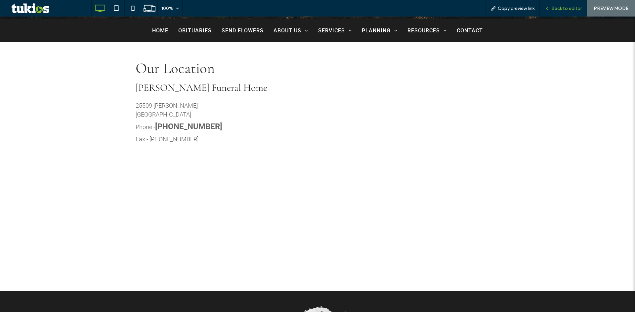
click at [211, 6] on span "Back to editor" at bounding box center [566, 9] width 30 height 6
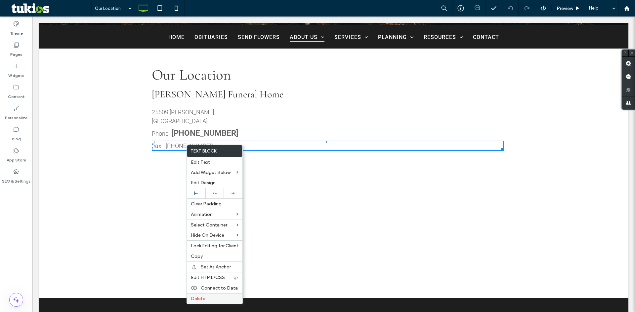
click at [206, 302] on label "Delete" at bounding box center [215, 299] width 48 height 6
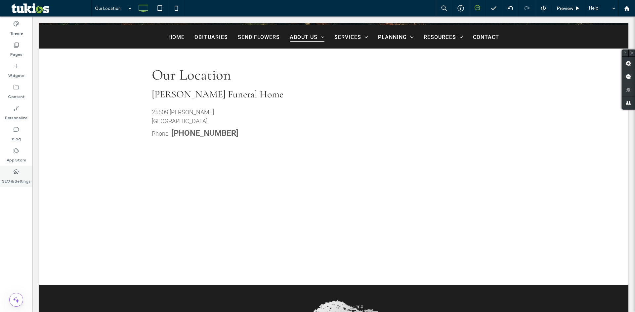
click at [20, 174] on div "SEO & Settings" at bounding box center [16, 176] width 32 height 21
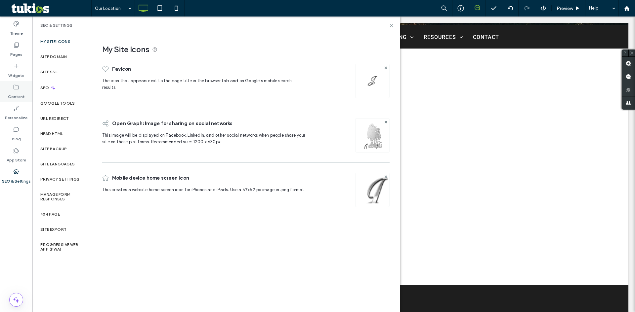
click at [14, 90] on icon at bounding box center [16, 87] width 7 height 7
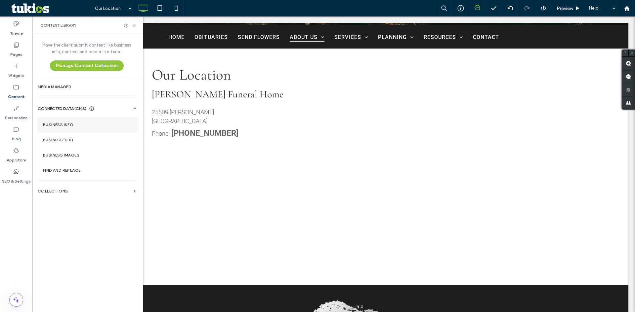
click at [58, 124] on label "Business Info" at bounding box center [88, 125] width 90 height 5
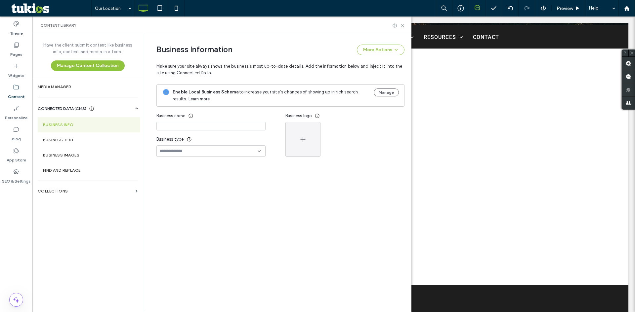
type input "**********"
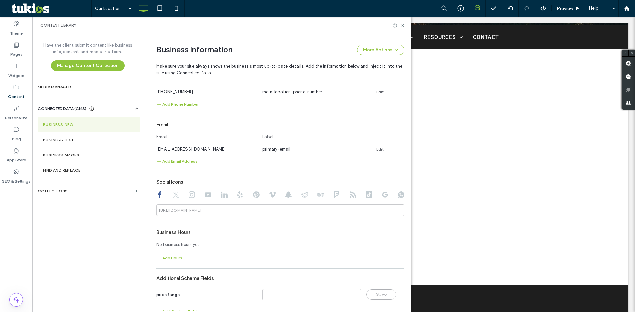
scroll to position [233, 0]
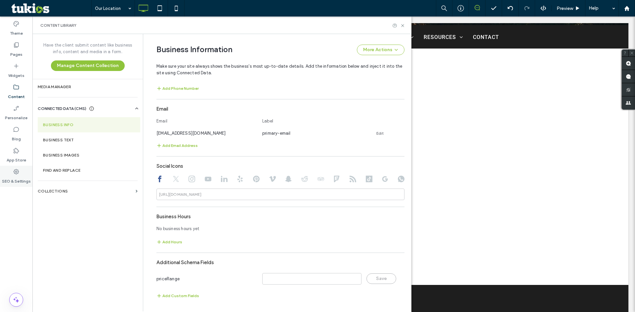
click at [13, 174] on div "SEO & Settings" at bounding box center [16, 176] width 32 height 21
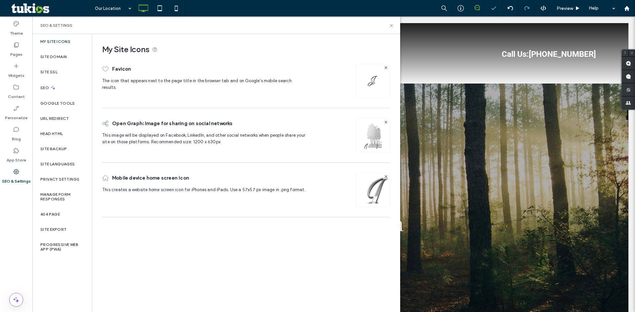
scroll to position [0, 0]
click at [63, 41] on label "My Site Icons" at bounding box center [55, 41] width 30 height 5
click at [57, 58] on label "Site Domain" at bounding box center [53, 57] width 26 height 5
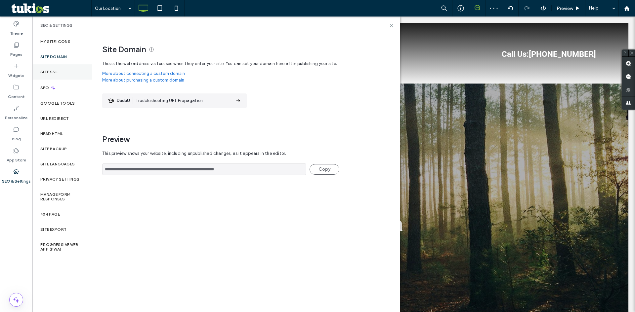
click at [56, 76] on div "Site SSL" at bounding box center [62, 71] width 60 height 15
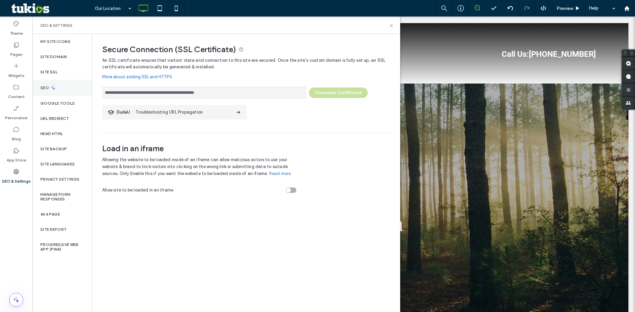
click at [54, 89] on use at bounding box center [53, 88] width 4 height 4
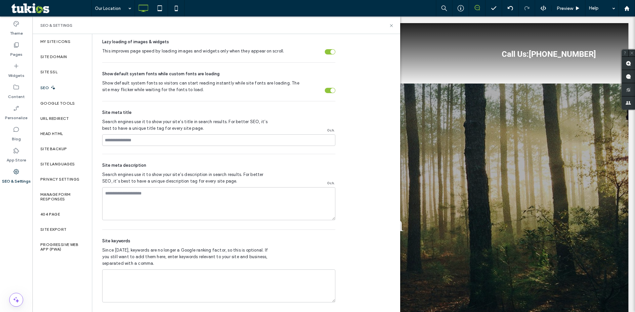
scroll to position [303, 0]
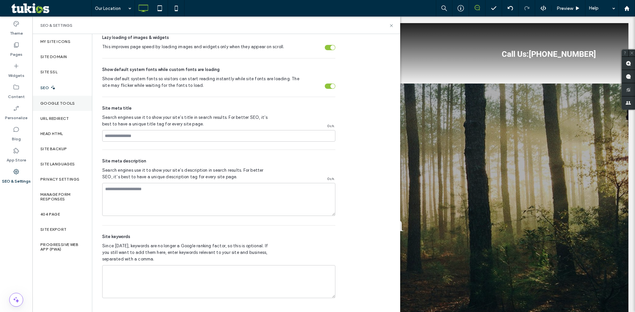
click at [65, 102] on label "Google Tools" at bounding box center [57, 103] width 35 height 5
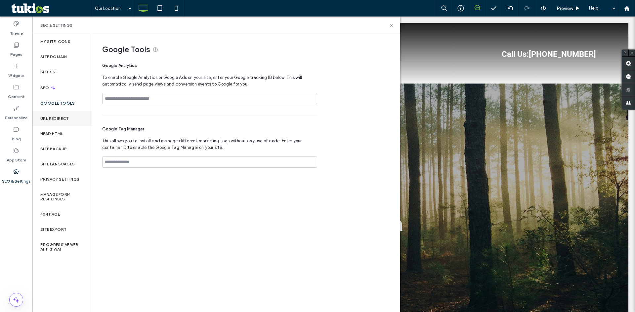
click at [64, 118] on label "URL Redirect" at bounding box center [54, 118] width 29 height 5
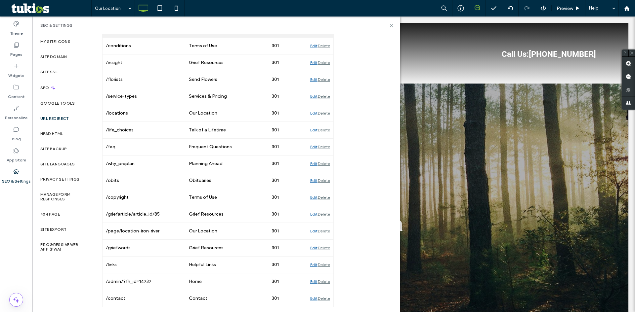
scroll to position [205, 0]
click at [60, 122] on div "URL Redirect" at bounding box center [62, 118] width 60 height 15
click at [61, 134] on label "Head HTML" at bounding box center [51, 134] width 23 height 5
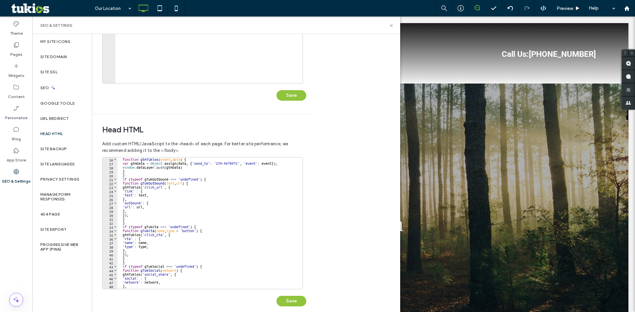
scroll to position [111, 0]
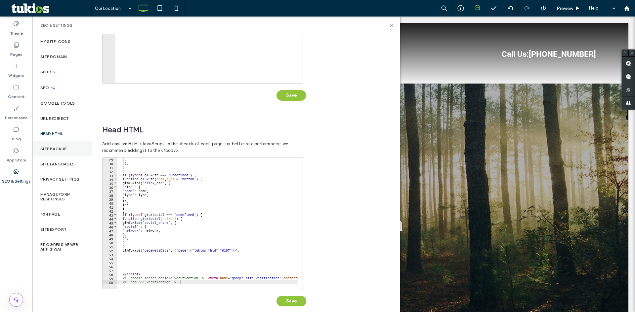
click at [49, 148] on label "Site Backup" at bounding box center [53, 149] width 26 height 5
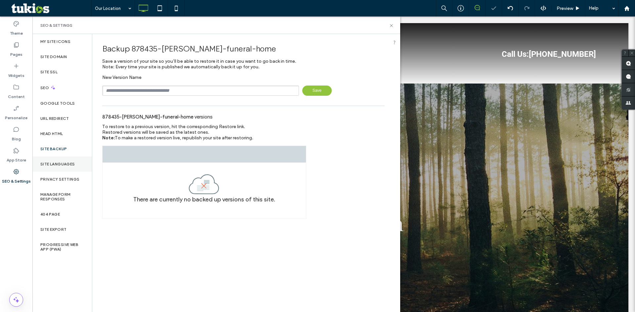
click at [58, 164] on label "Site Languages" at bounding box center [57, 164] width 35 height 5
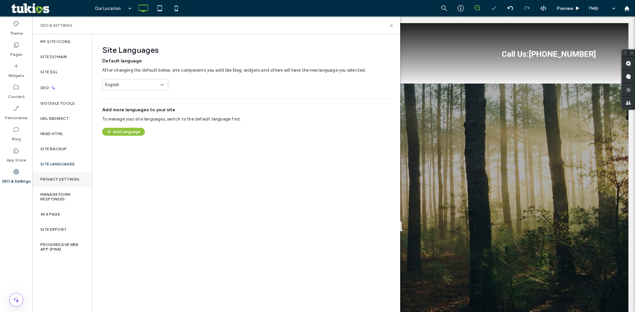
click at [61, 179] on label "Privacy Settings" at bounding box center [59, 179] width 39 height 5
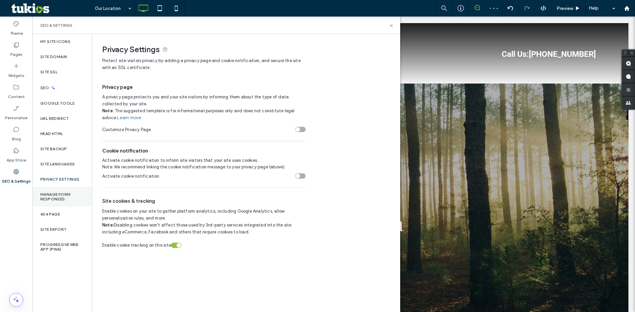
click at [63, 201] on label "Manage Form Responses" at bounding box center [62, 196] width 44 height 9
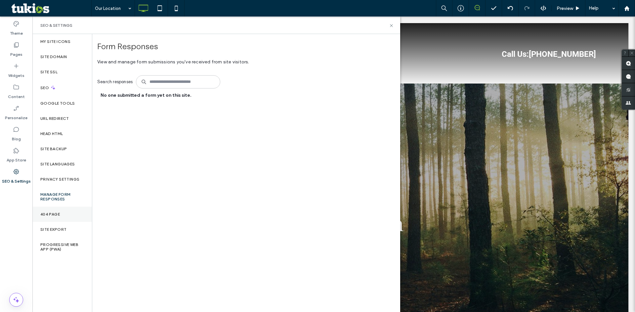
click at [60, 220] on div "404 Page" at bounding box center [62, 214] width 60 height 15
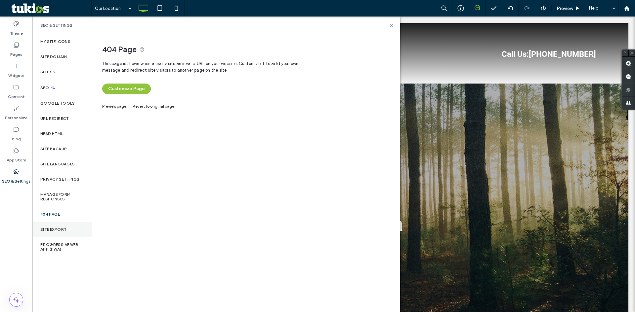
click at [58, 231] on label "Site Export" at bounding box center [53, 229] width 26 height 5
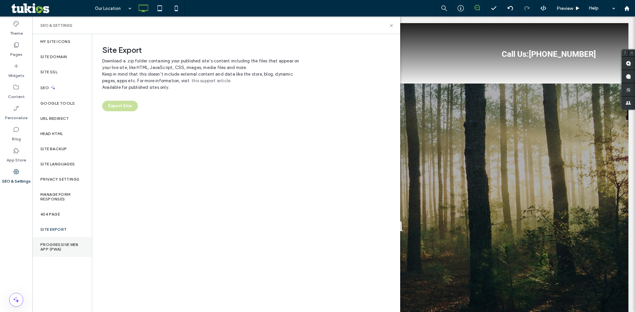
click at [57, 248] on label "Progressive Web App (PWA)" at bounding box center [62, 247] width 44 height 9
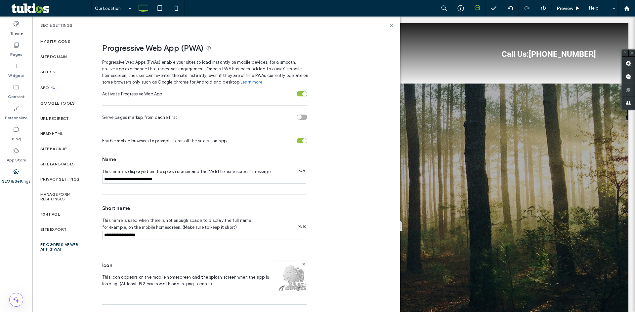
scroll to position [0, 0]
click at [211, 24] on icon at bounding box center [391, 25] width 5 height 5
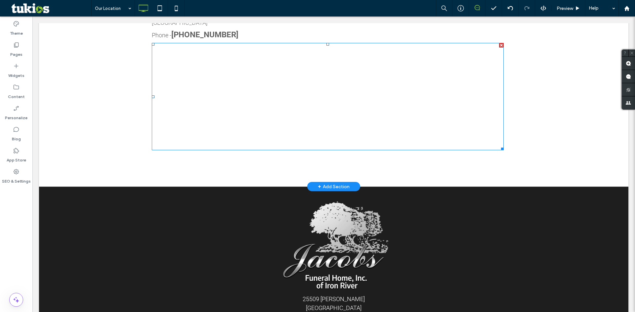
scroll to position [397, 0]
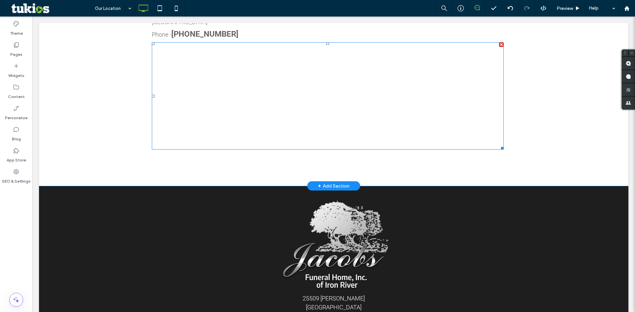
click at [211, 85] on span at bounding box center [328, 95] width 352 height 107
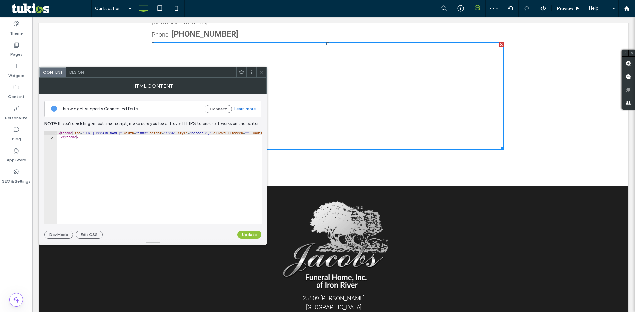
type textarea "*********"
click at [73, 136] on div "< iframe src = "https://www.google.com/maps/embed?pb=!1m18!1m12!1m3!1d892.56952…" at bounding box center [470, 181] width 826 height 101
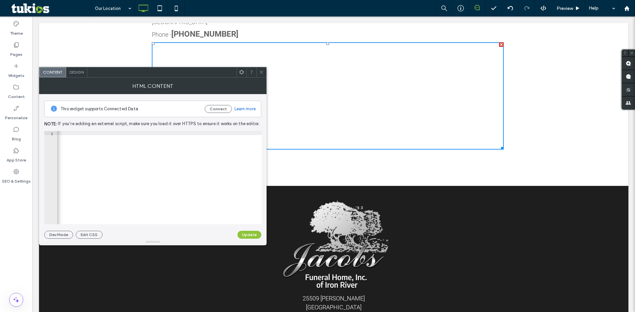
scroll to position [0, 515]
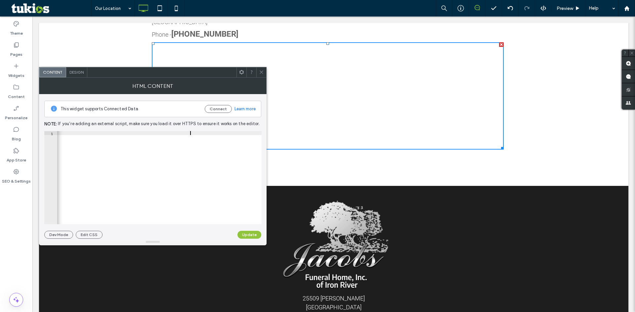
type textarea "**********"
click at [211, 238] on button "Update" at bounding box center [249, 235] width 24 height 8
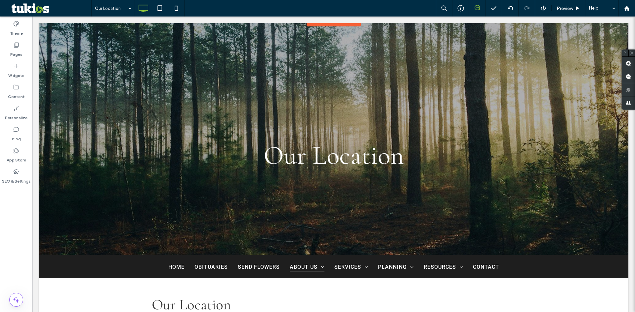
scroll to position [0, 0]
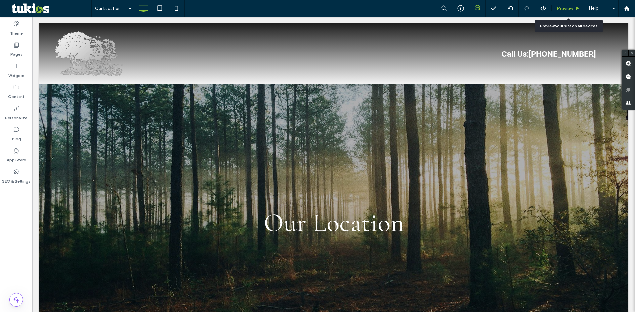
click at [211, 8] on span "Preview" at bounding box center [564, 9] width 17 height 6
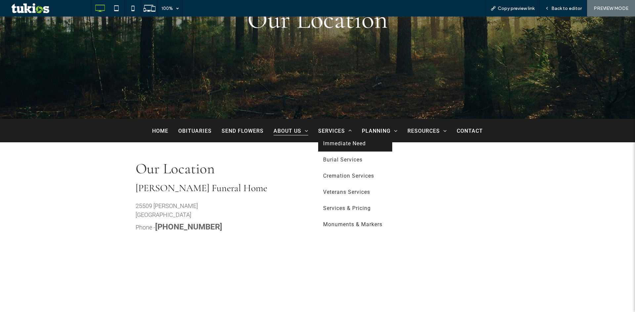
scroll to position [198, 0]
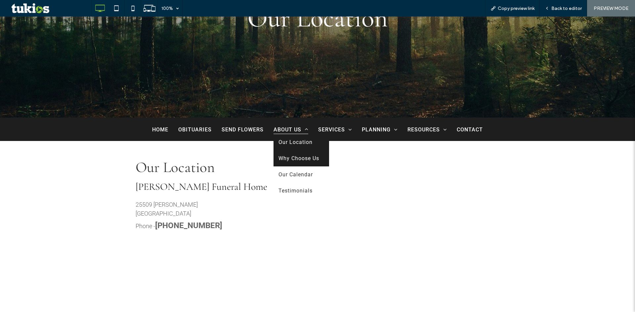
click at [211, 163] on link "Why Choose Us" at bounding box center [301, 158] width 56 height 16
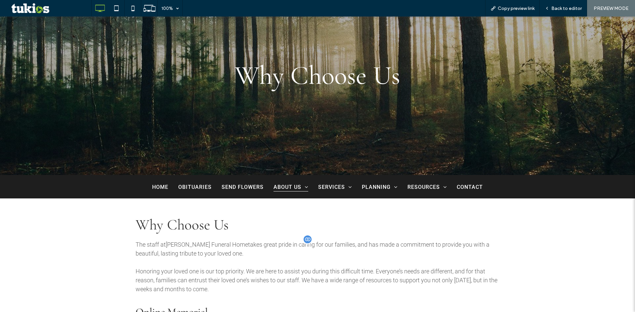
scroll to position [165, 0]
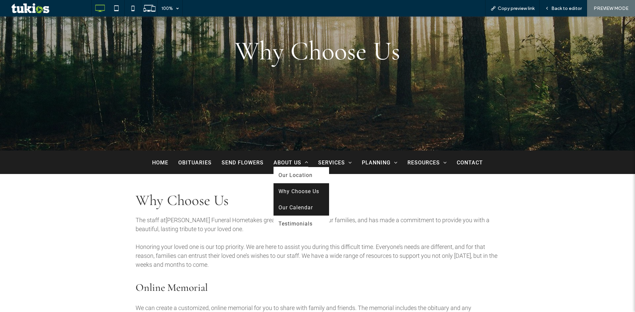
click at [294, 203] on link "Our Calendar" at bounding box center [301, 208] width 56 height 16
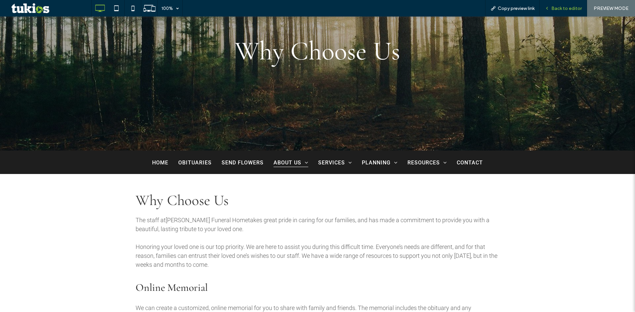
click at [559, 10] on span "Back to editor" at bounding box center [566, 9] width 30 height 6
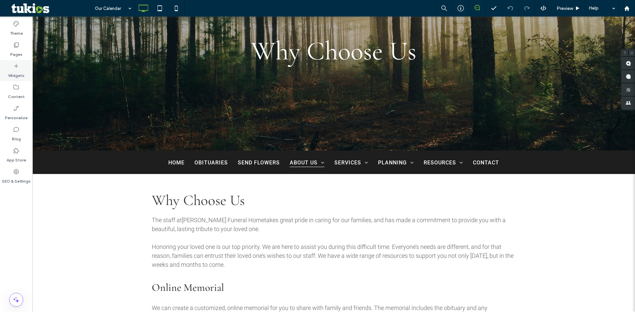
click at [18, 66] on icon at bounding box center [16, 66] width 7 height 7
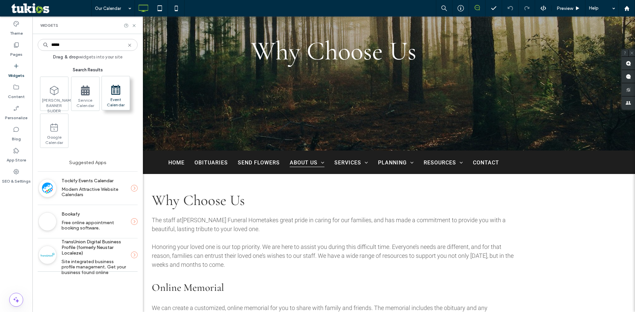
type input "*****"
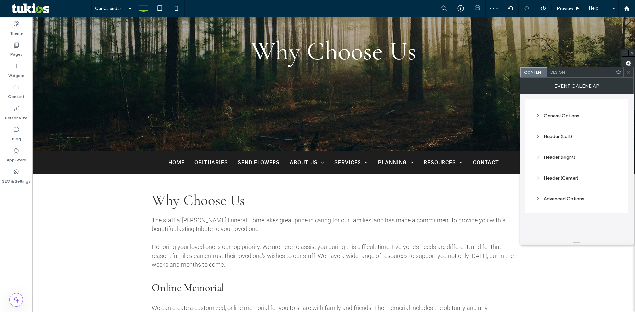
click at [629, 70] on icon at bounding box center [628, 72] width 5 height 5
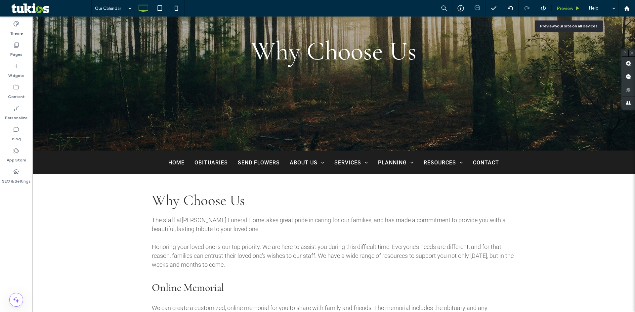
click at [569, 6] on span "Preview" at bounding box center [564, 9] width 17 height 6
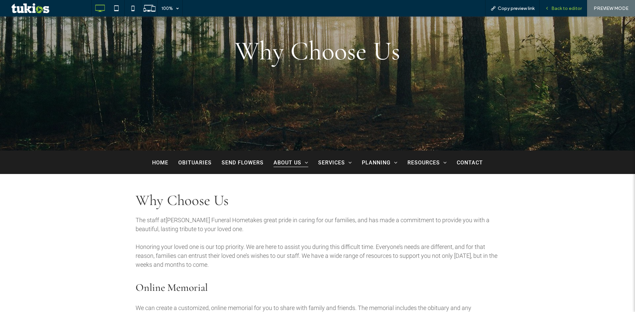
click at [560, 7] on span "Back to editor" at bounding box center [566, 9] width 30 height 6
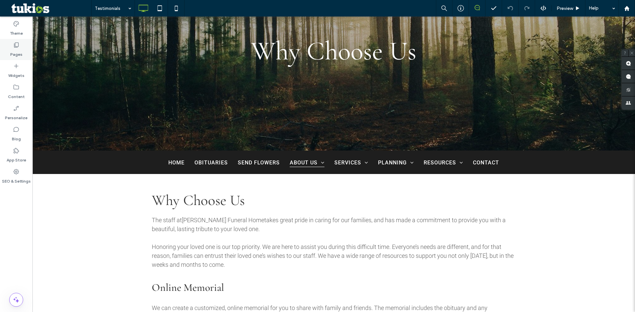
click at [16, 52] on label "Pages" at bounding box center [16, 52] width 12 height 9
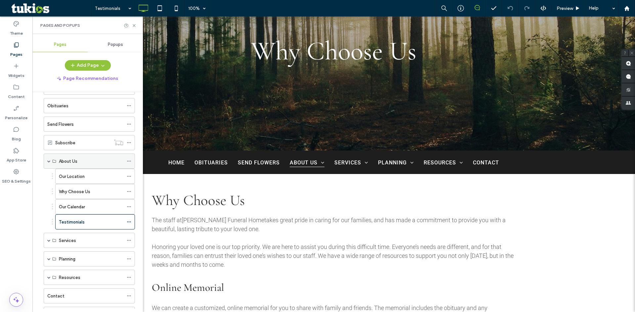
scroll to position [72, 0]
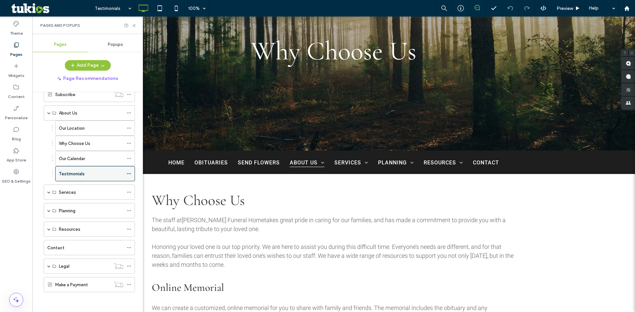
click at [130, 175] on icon at bounding box center [129, 174] width 5 height 5
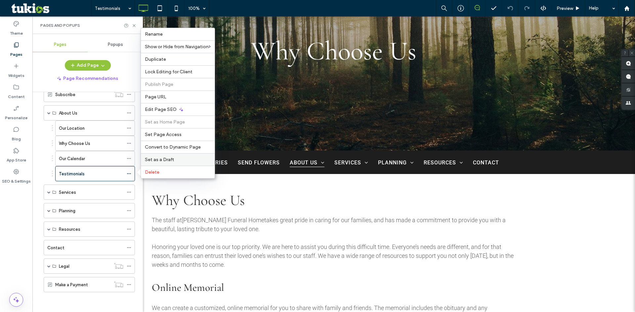
click at [165, 160] on span "Set as a Draft" at bounding box center [159, 160] width 29 height 6
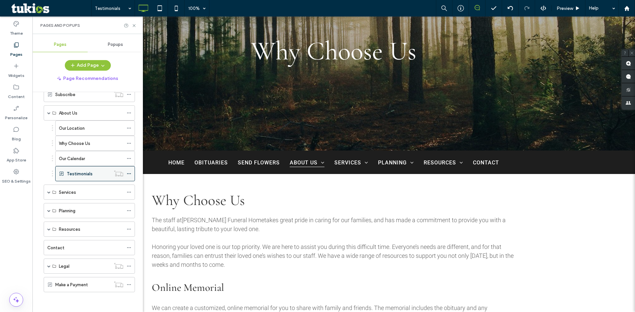
click at [129, 173] on icon at bounding box center [129, 174] width 5 height 5
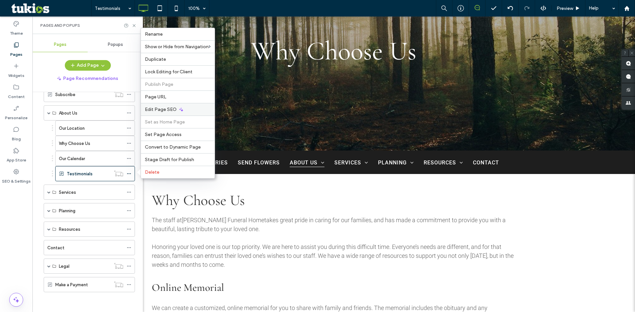
click at [159, 112] on span "Edit Page SEO" at bounding box center [161, 110] width 32 height 6
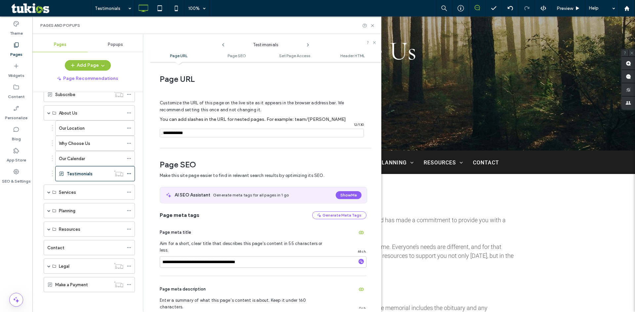
scroll to position [0, 0]
click at [371, 24] on use at bounding box center [372, 25] width 3 height 3
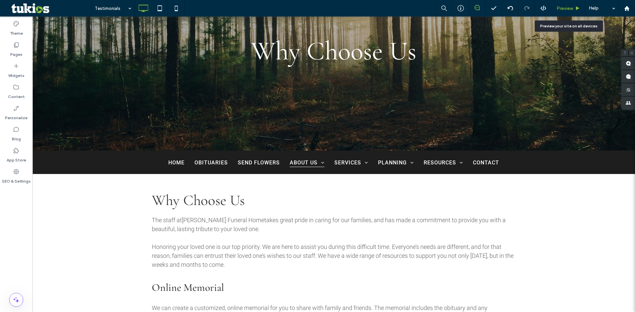
click at [562, 9] on span "Preview" at bounding box center [564, 9] width 17 height 6
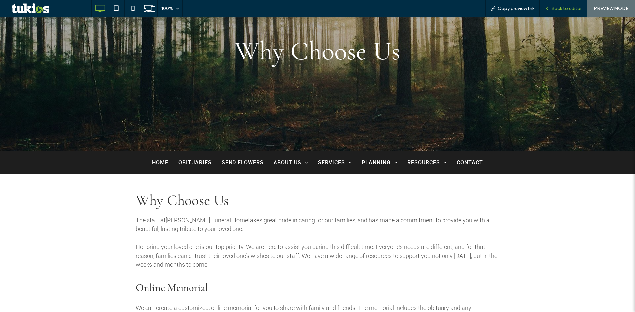
click at [567, 10] on span "Back to editor" at bounding box center [566, 9] width 30 height 6
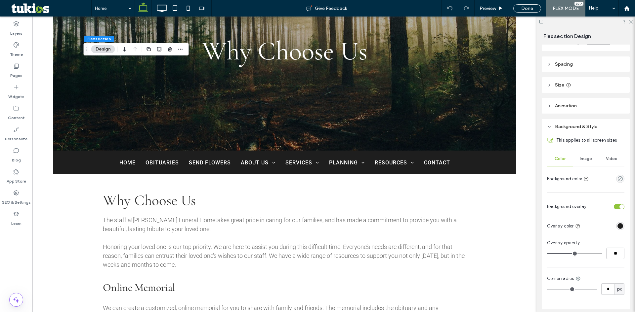
scroll to position [66, 0]
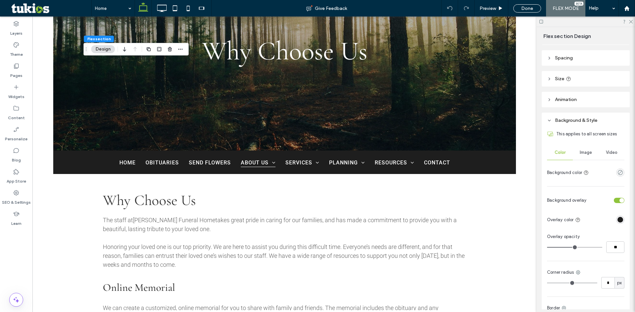
type input "**"
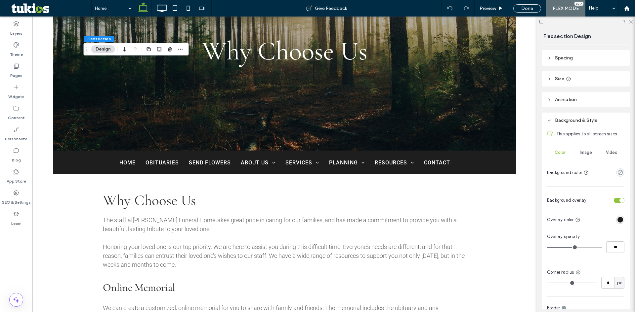
type input "**"
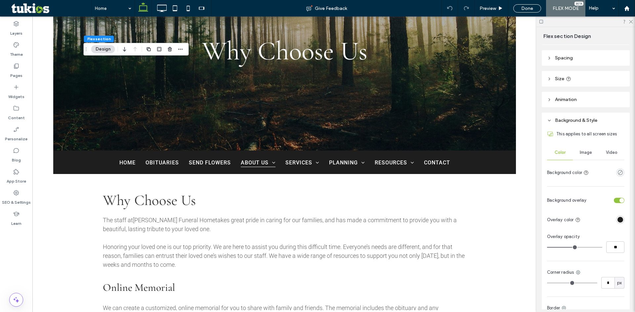
type input "**"
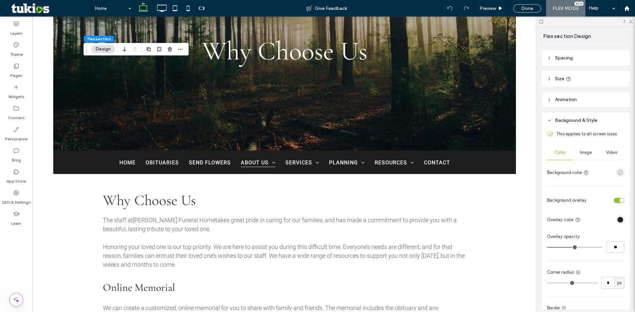
type input "**"
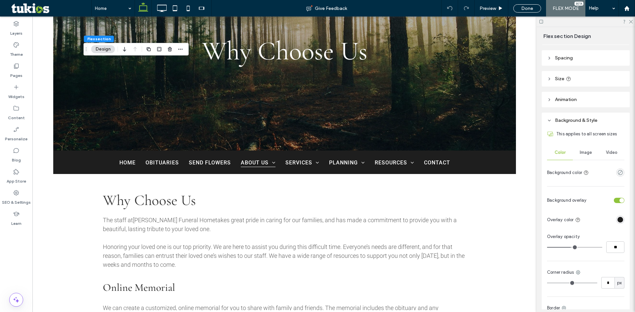
type input "**"
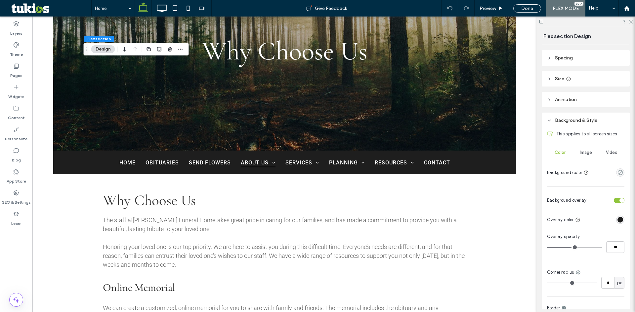
type input "**"
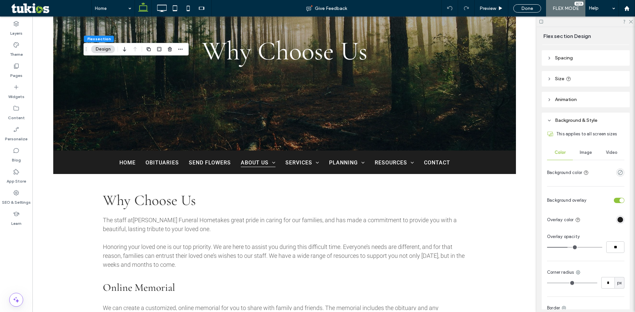
type input "**"
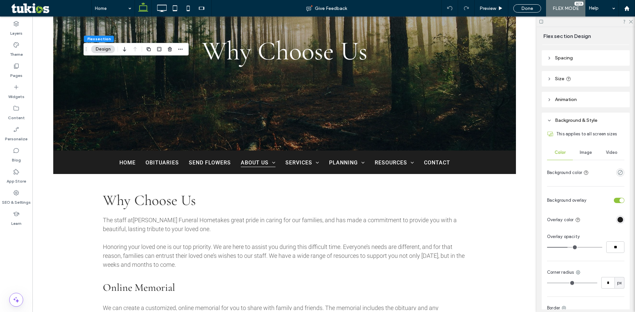
type input "**"
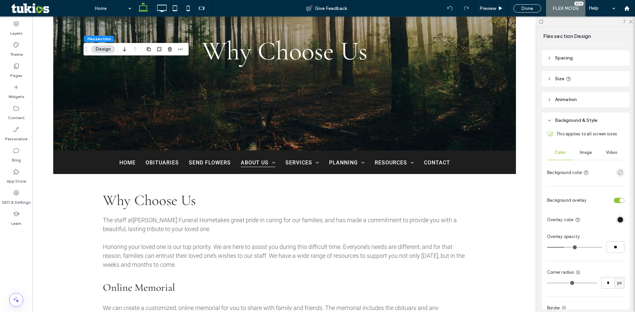
type input "**"
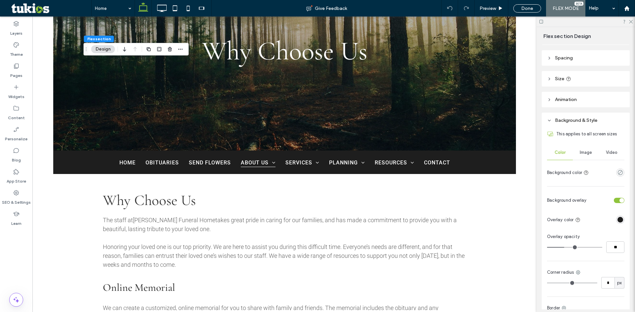
type input "**"
drag, startPoint x: 574, startPoint y: 246, endPoint x: 563, endPoint y: 248, distance: 11.9
type input "**"
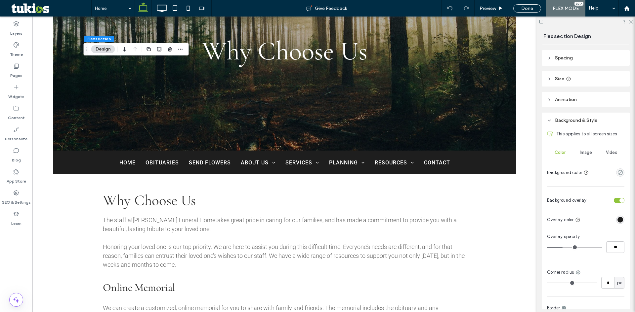
click at [563, 248] on input "range" at bounding box center [574, 247] width 55 height 1
click at [525, 5] on div "Done" at bounding box center [527, 8] width 28 height 8
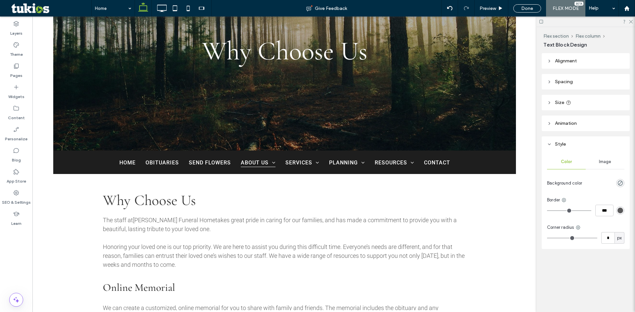
type input "******"
type input "**"
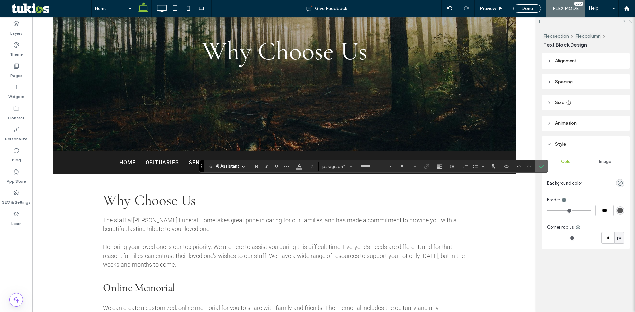
click at [545, 168] on label "Confirm" at bounding box center [542, 167] width 10 height 12
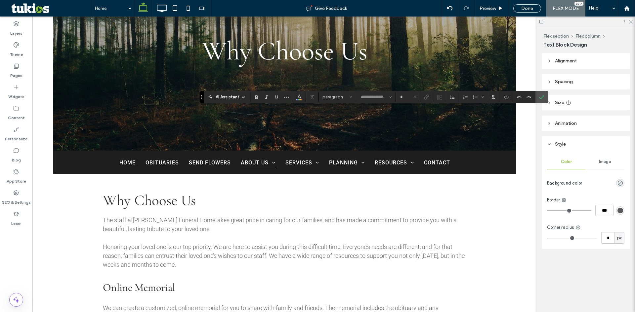
type input "**********"
type input "**"
click at [410, 96] on input "**" at bounding box center [405, 97] width 13 height 5
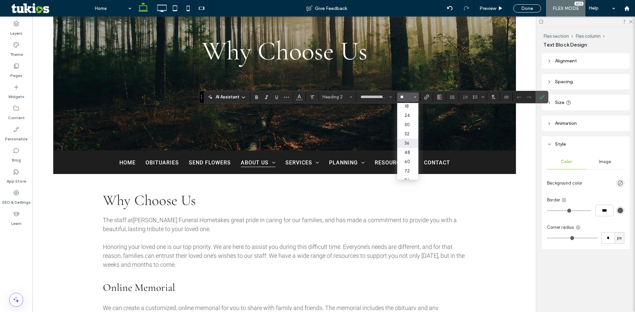
scroll to position [0, 0]
type input "**"
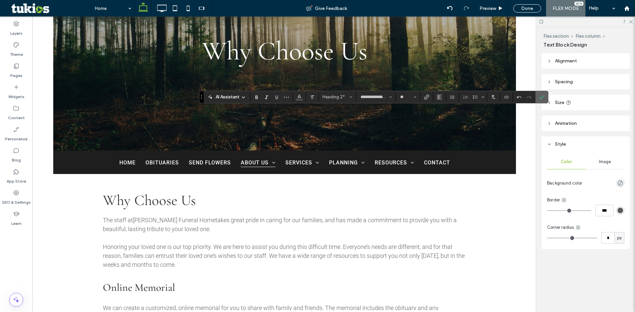
click at [543, 96] on use "Confirm" at bounding box center [541, 97] width 5 height 4
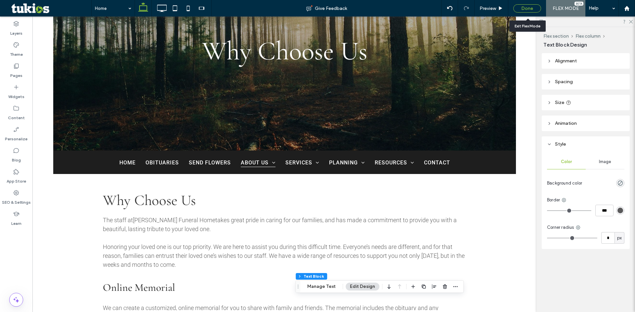
click at [526, 7] on div "Done" at bounding box center [527, 8] width 28 height 8
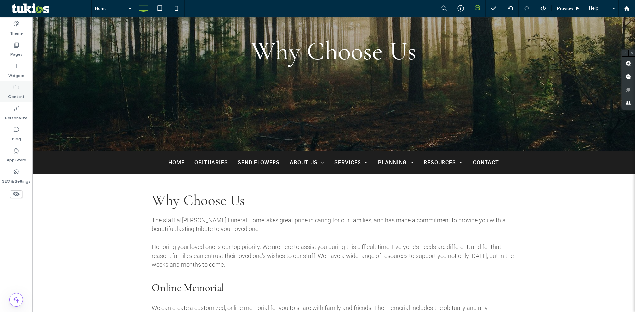
click at [17, 93] on label "Content" at bounding box center [16, 95] width 17 height 9
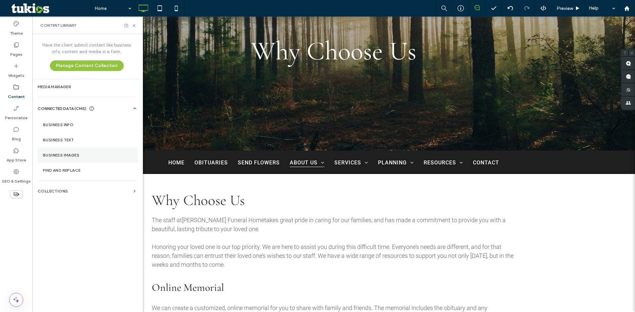
click at [83, 153] on label "Business Images" at bounding box center [88, 155] width 90 height 5
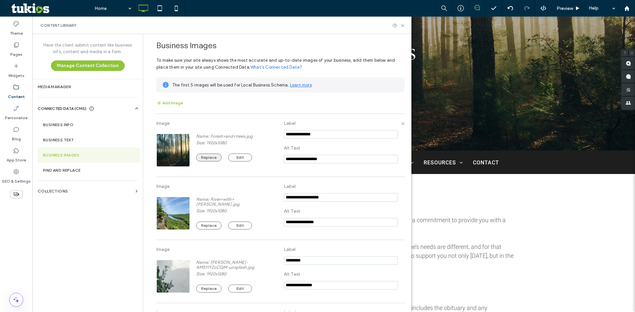
click at [208, 157] on button "Replace" at bounding box center [208, 158] width 25 height 8
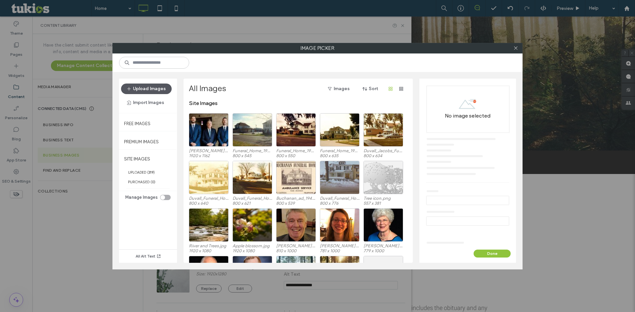
click at [163, 91] on button "Upload Images" at bounding box center [146, 89] width 51 height 11
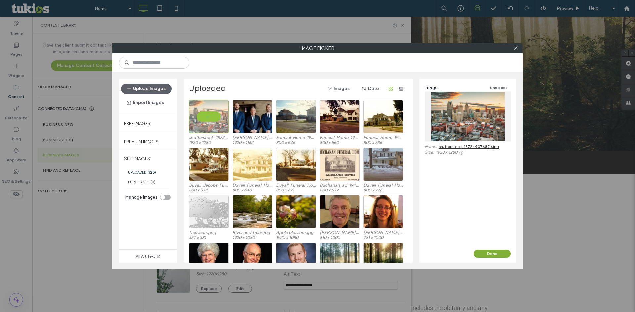
click at [497, 252] on button "Done" at bounding box center [491, 254] width 37 height 8
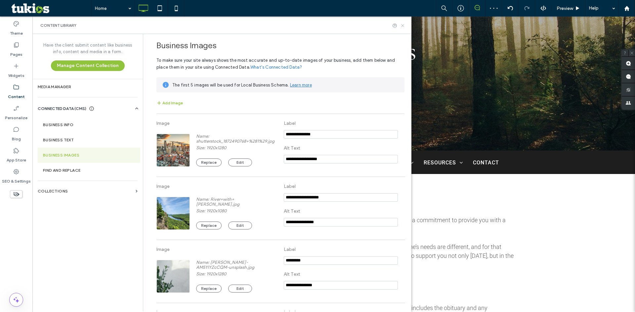
click at [402, 26] on icon at bounding box center [402, 25] width 5 height 5
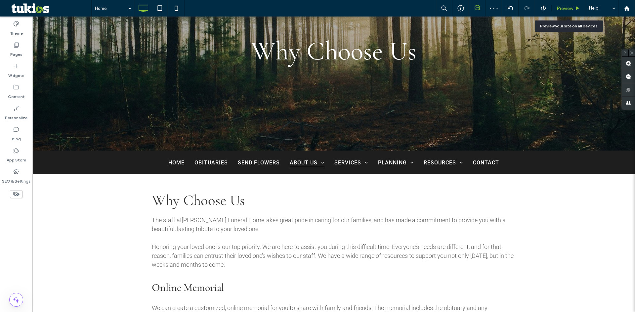
click at [566, 11] on span "Preview" at bounding box center [564, 9] width 17 height 6
